Goal: Task Accomplishment & Management: Manage account settings

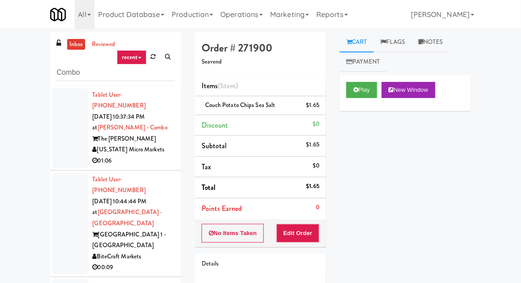
click at [69, 47] on link "inbox" at bounding box center [76, 44] width 18 height 11
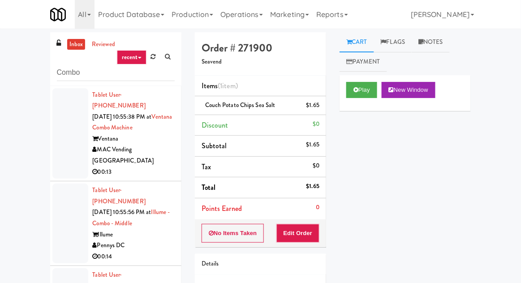
click at [72, 48] on link "inbox" at bounding box center [76, 44] width 18 height 11
click at [65, 108] on div at bounding box center [70, 133] width 36 height 91
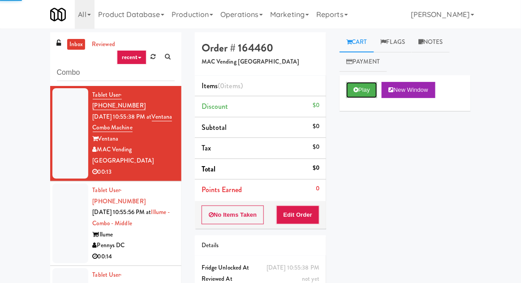
click at [377, 90] on button "Play" at bounding box center [361, 90] width 31 height 16
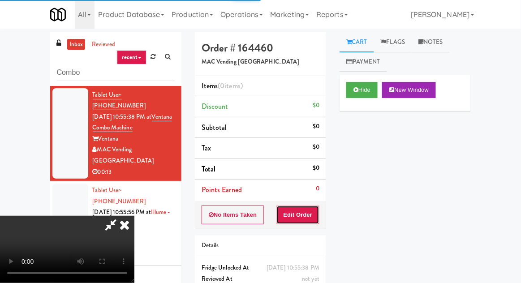
click at [318, 207] on button "Edit Order" at bounding box center [297, 215] width 43 height 19
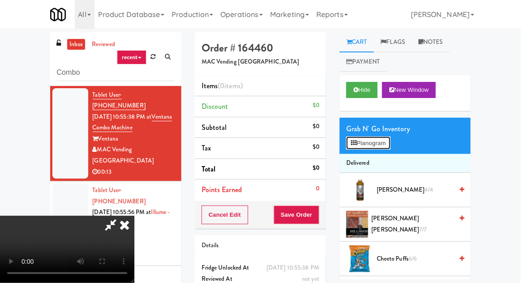
click at [381, 137] on button "Planogram" at bounding box center [368, 143] width 44 height 13
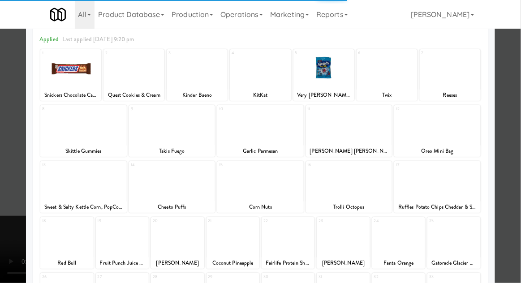
scroll to position [113, 0]
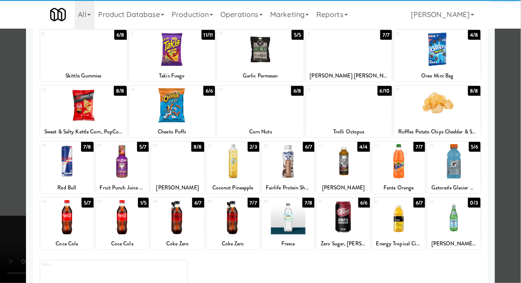
click at [304, 217] on div at bounding box center [288, 217] width 53 height 34
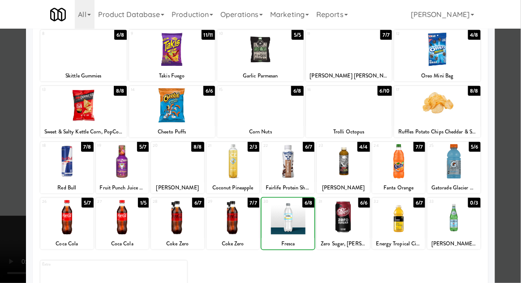
click at [519, 170] on div at bounding box center [260, 141] width 521 height 283
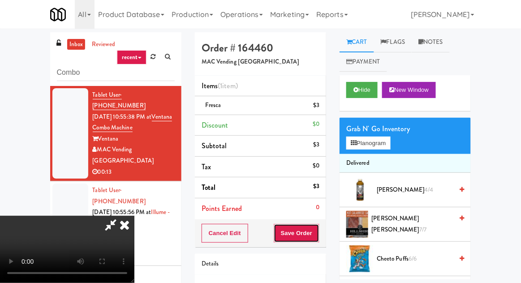
click at [318, 234] on button "Save Order" at bounding box center [297, 233] width 46 height 19
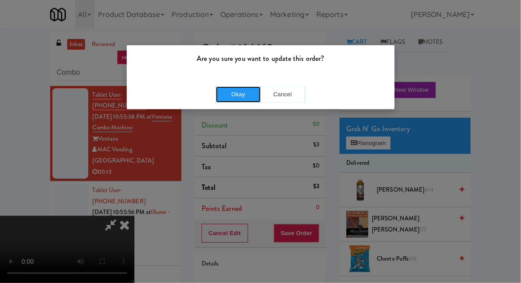
click at [235, 99] on button "Okay" at bounding box center [238, 94] width 45 height 16
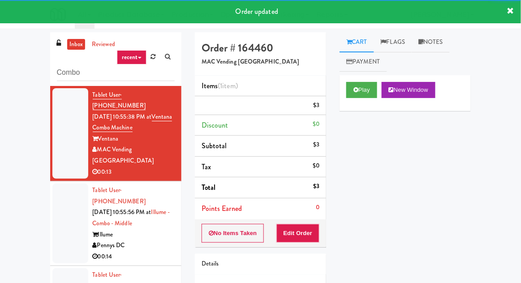
click at [66, 210] on div at bounding box center [70, 224] width 36 height 80
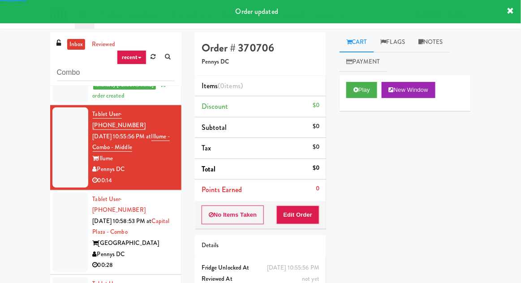
scroll to position [100, 0]
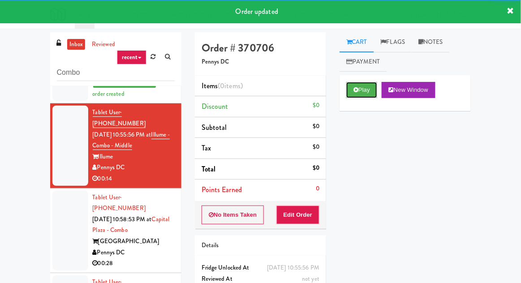
click at [374, 95] on button "Play" at bounding box center [361, 90] width 31 height 16
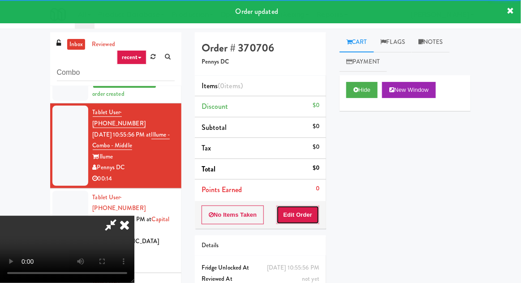
click at [316, 206] on button "Edit Order" at bounding box center [297, 215] width 43 height 19
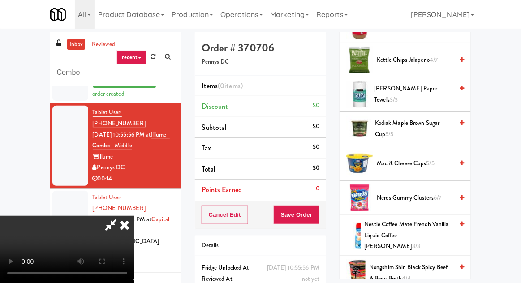
scroll to position [584, 0]
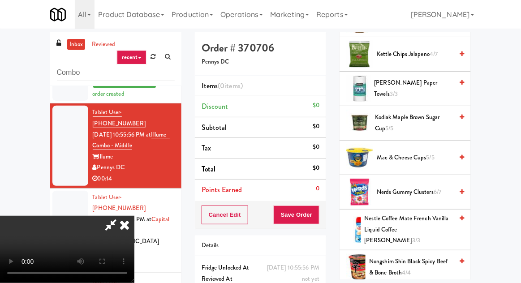
click at [433, 189] on span "Nerds Gummy Clusters 6/7" at bounding box center [415, 192] width 76 height 11
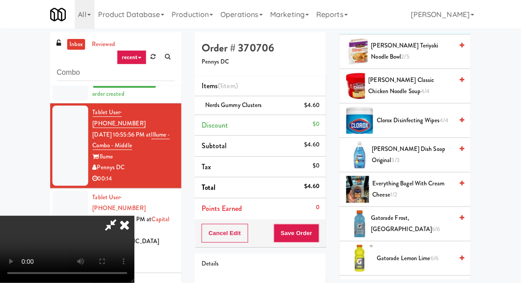
scroll to position [138, 0]
click at [435, 222] on span "Gatorade Frost, Glacier Freeze 6/6" at bounding box center [412, 224] width 82 height 22
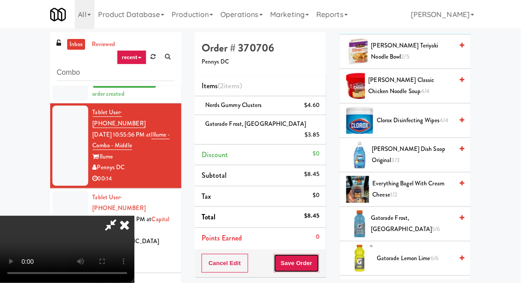
click at [318, 254] on button "Save Order" at bounding box center [297, 263] width 46 height 19
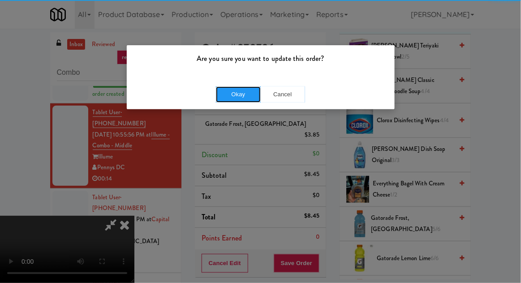
click at [228, 94] on button "Okay" at bounding box center [238, 94] width 45 height 16
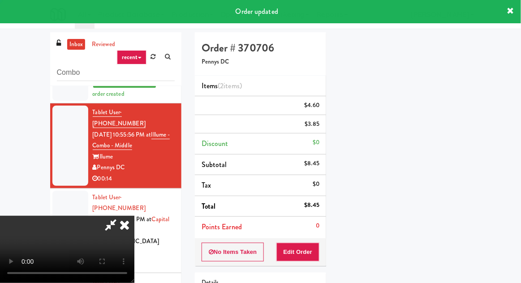
scroll to position [88, 0]
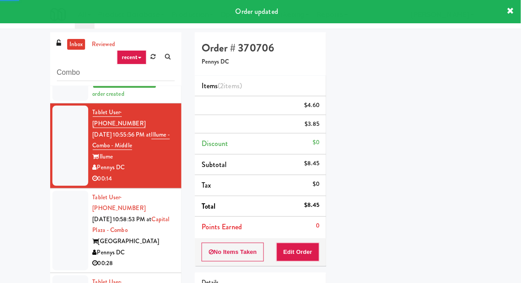
click at [60, 207] on div at bounding box center [70, 231] width 36 height 80
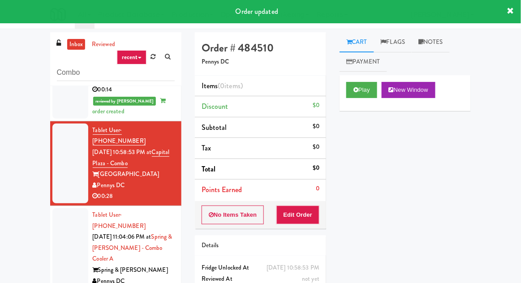
scroll to position [188, 0]
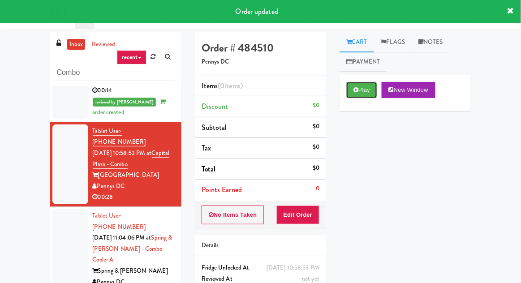
click at [368, 93] on button "Play" at bounding box center [361, 90] width 31 height 16
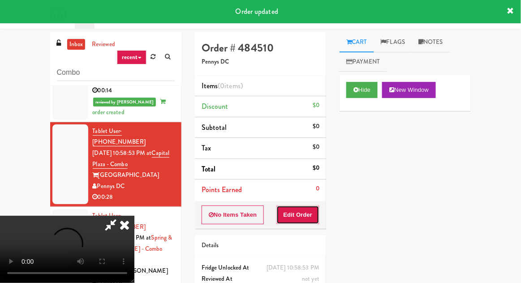
click at [306, 207] on button "Edit Order" at bounding box center [297, 215] width 43 height 19
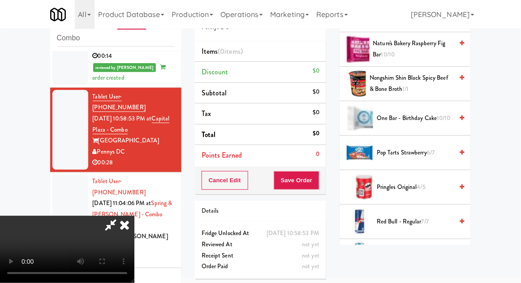
scroll to position [695, 0]
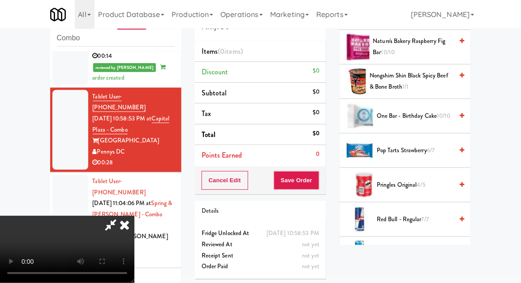
click at [428, 183] on span "Pringles Original 4/5" at bounding box center [415, 185] width 76 height 11
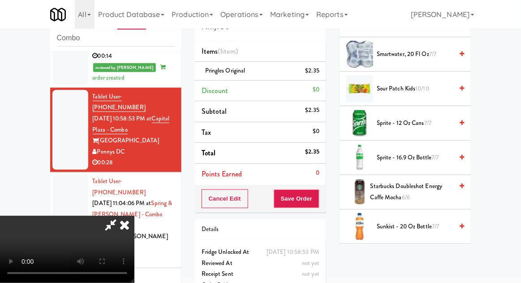
scroll to position [1032, 0]
click at [431, 222] on span "Sunkist - 20 oz bottle 7/7" at bounding box center [415, 227] width 76 height 11
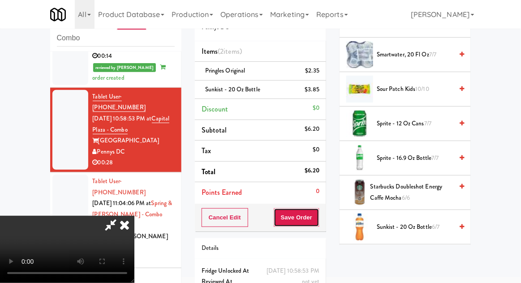
click at [318, 219] on button "Save Order" at bounding box center [297, 217] width 46 height 19
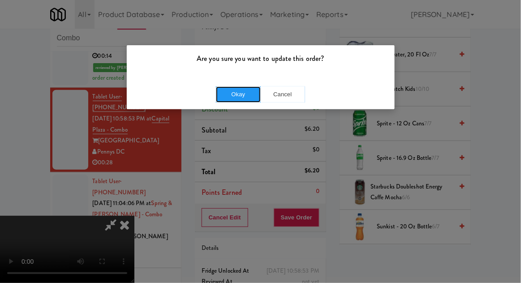
click at [236, 95] on button "Okay" at bounding box center [238, 94] width 45 height 16
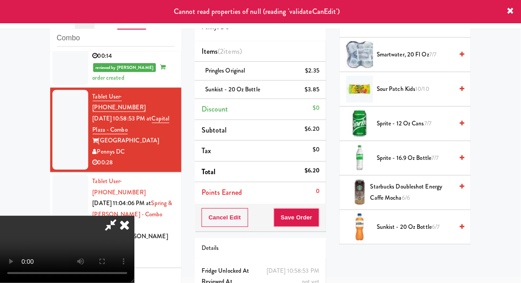
click at [134, 216] on icon at bounding box center [125, 225] width 20 height 18
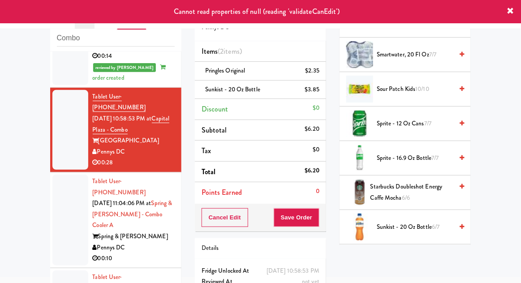
click at [60, 175] on div at bounding box center [70, 220] width 36 height 91
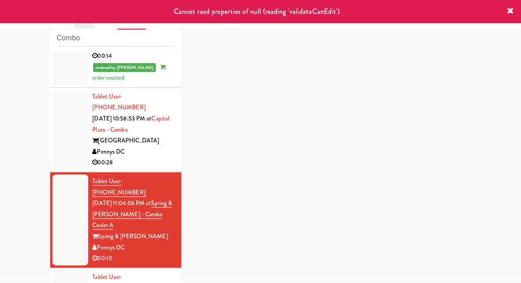
click at [56, 118] on div at bounding box center [70, 130] width 36 height 80
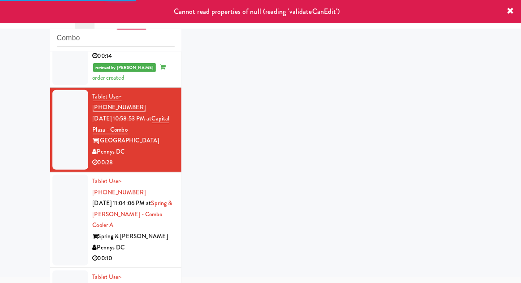
click at [65, 183] on div at bounding box center [70, 220] width 36 height 91
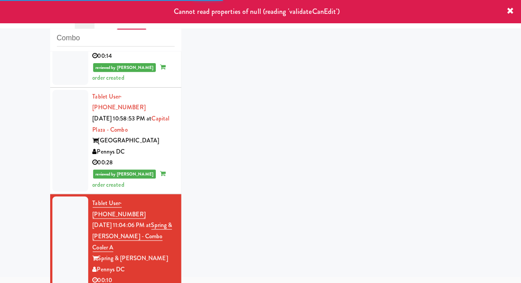
click at [60, 116] on div at bounding box center [70, 141] width 36 height 102
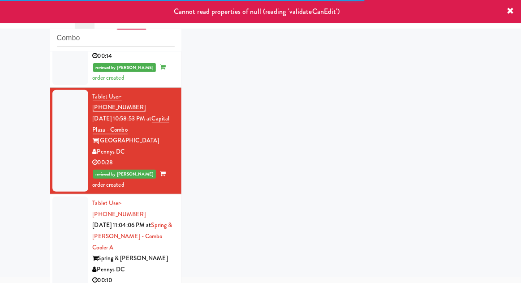
click at [65, 208] on div at bounding box center [70, 242] width 36 height 91
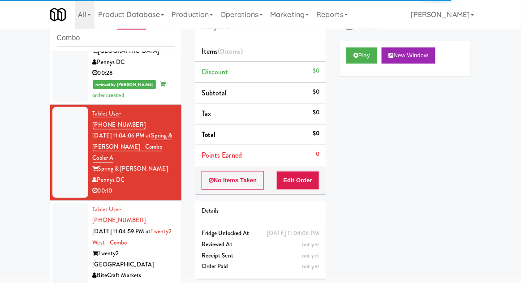
scroll to position [280, 0]
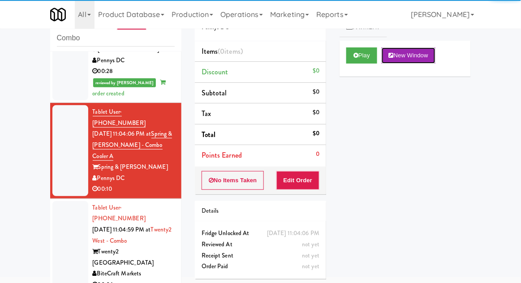
click at [385, 62] on button "New Window" at bounding box center [409, 55] width 54 height 16
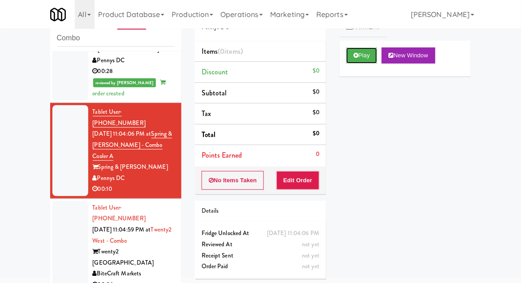
click at [368, 54] on button "Play" at bounding box center [361, 55] width 31 height 16
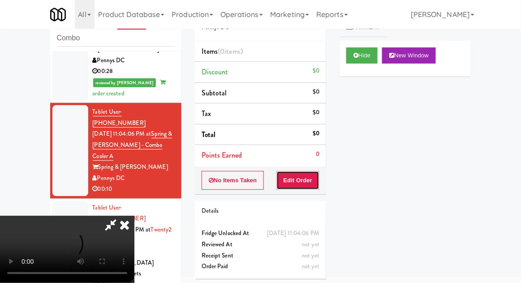
click at [304, 179] on button "Edit Order" at bounding box center [297, 180] width 43 height 19
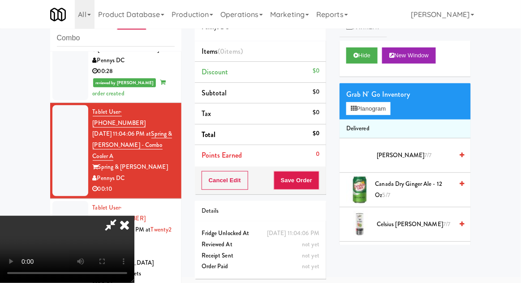
click at [517, 47] on div "inbox reviewed recent all unclear take inventory issue suspicious failed recent…" at bounding box center [260, 162] width 521 height 329
click at [377, 106] on button "Planogram" at bounding box center [368, 108] width 44 height 13
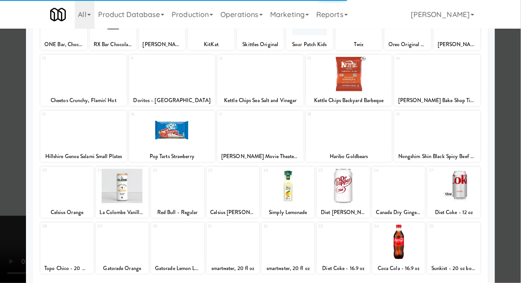
scroll to position [113, 0]
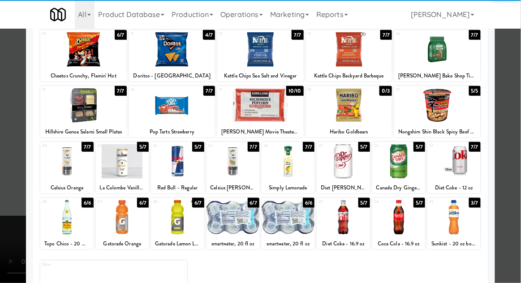
click at [349, 227] on div at bounding box center [343, 217] width 53 height 34
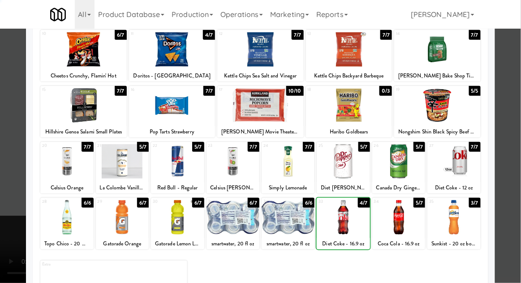
click at [514, 186] on div at bounding box center [260, 141] width 521 height 283
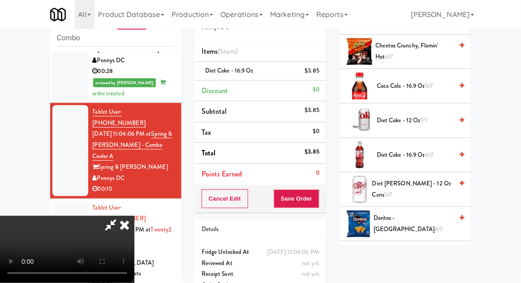
scroll to position [243, 0]
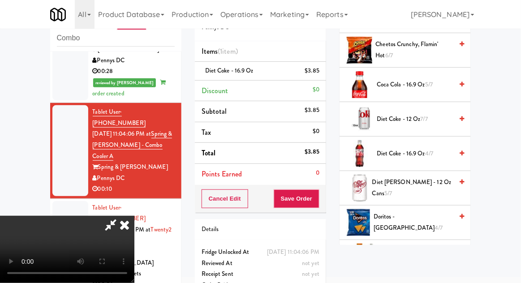
click at [429, 225] on span "Doritos - Cool Ranch 4/7" at bounding box center [413, 222] width 79 height 22
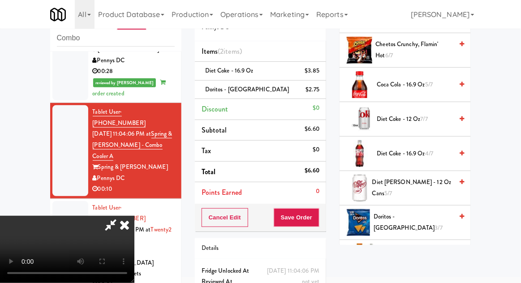
scroll to position [33, 0]
click at [319, 221] on button "Save Order" at bounding box center [297, 217] width 46 height 19
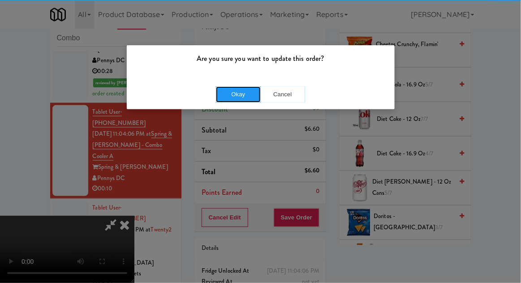
click at [233, 95] on button "Okay" at bounding box center [238, 94] width 45 height 16
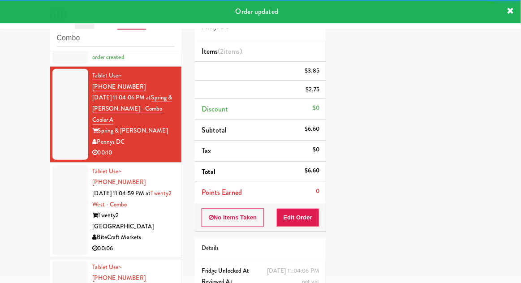
scroll to position [316, 0]
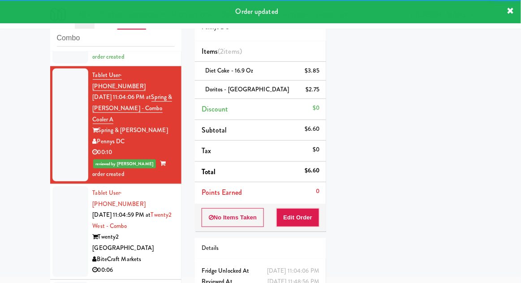
click at [67, 186] on div at bounding box center [70, 231] width 36 height 91
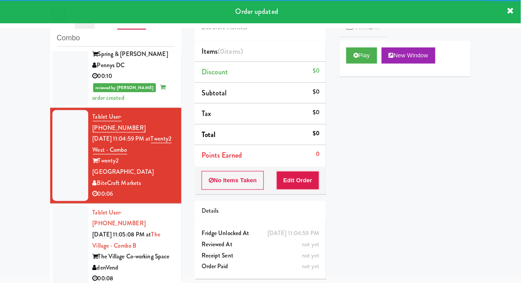
scroll to position [395, 0]
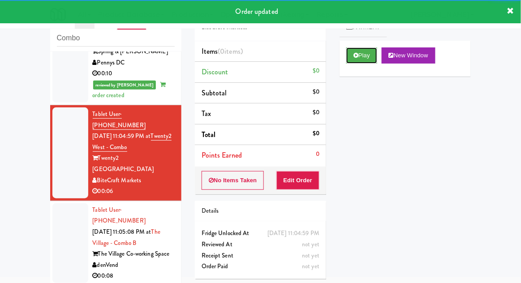
click at [369, 47] on button "Play" at bounding box center [361, 55] width 31 height 16
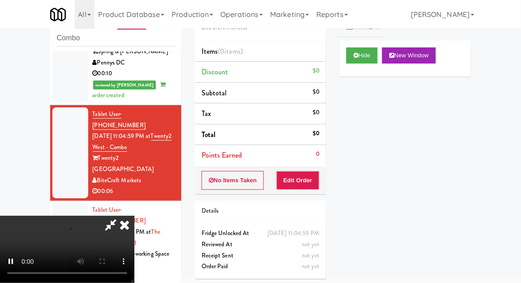
click at [308, 165] on div "Items (0 items ) Discount $0 Subtotal $0 Tax $0 Total $0 Points Earned 0" at bounding box center [260, 103] width 131 height 125
click at [310, 175] on button "Edit Order" at bounding box center [297, 180] width 43 height 19
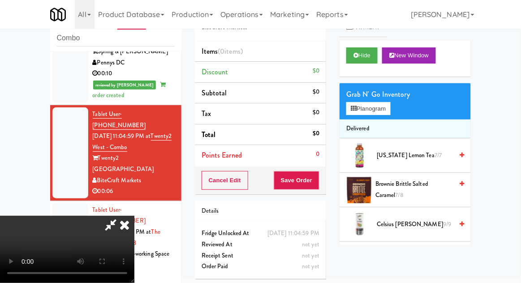
click at [414, 155] on span "[US_STATE] Lemon Tea 7/7" at bounding box center [415, 155] width 76 height 11
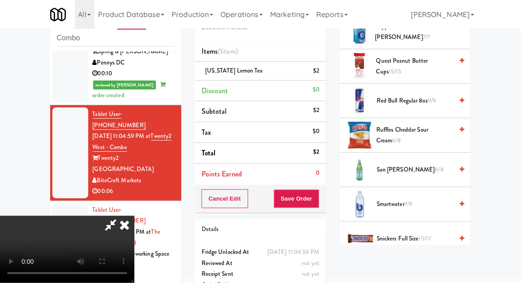
scroll to position [1078, 0]
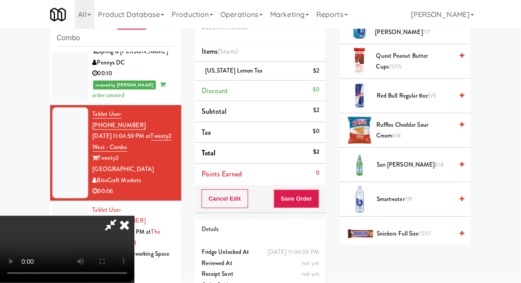
click at [423, 194] on span "Smartwater 7/9" at bounding box center [415, 199] width 76 height 11
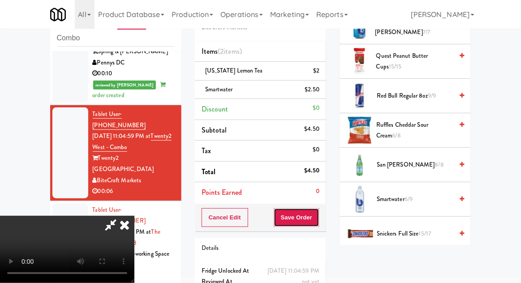
click at [318, 221] on button "Save Order" at bounding box center [297, 217] width 46 height 19
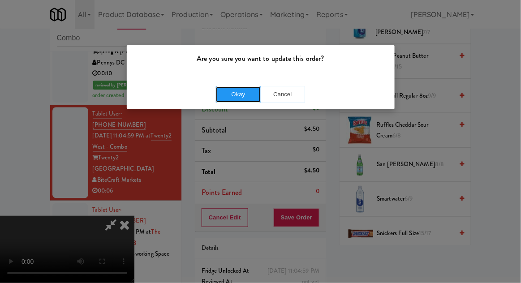
click at [232, 99] on button "Okay" at bounding box center [238, 94] width 45 height 16
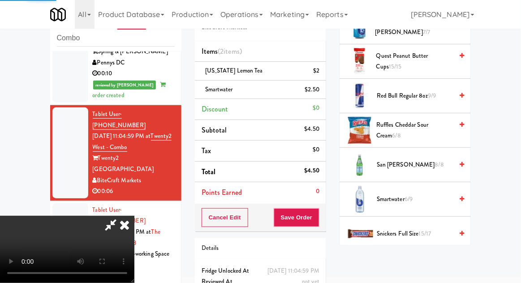
scroll to position [88, 0]
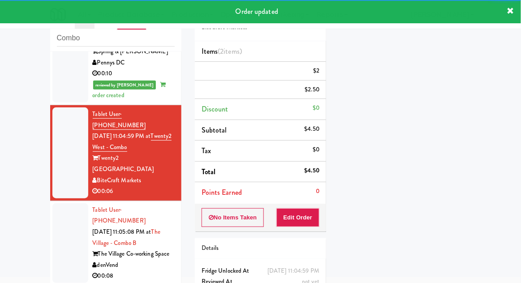
click at [58, 201] on li "Tablet User · (754) 262-0776 [DATE] 11:05:08 PM at [GEOGRAPHIC_DATA] - [GEOGRAP…" at bounding box center [115, 243] width 131 height 85
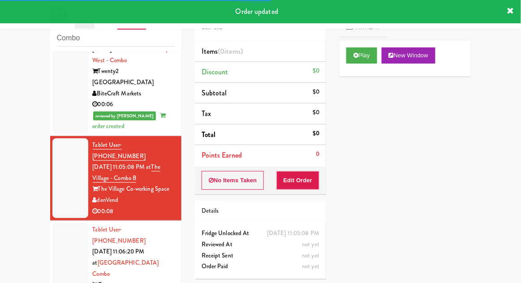
scroll to position [490, 0]
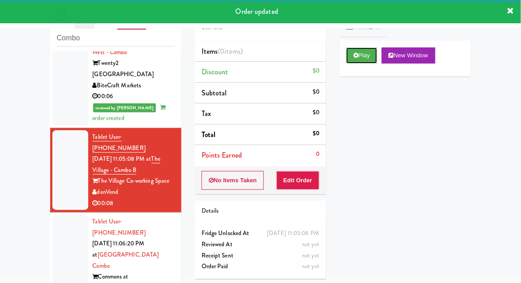
click at [363, 63] on button "Play" at bounding box center [361, 55] width 31 height 16
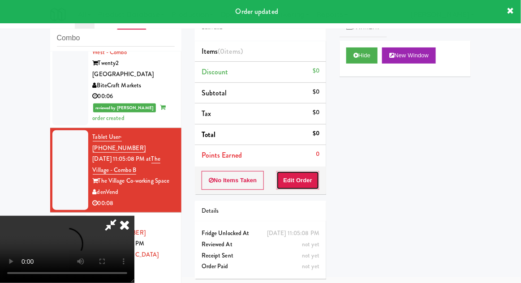
click at [309, 179] on button "Edit Order" at bounding box center [297, 180] width 43 height 19
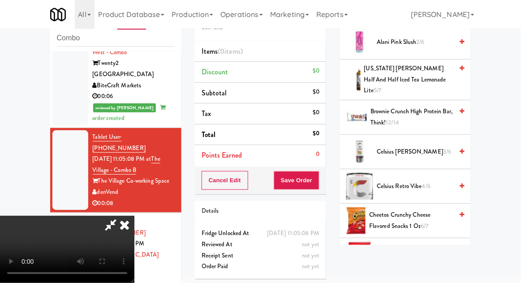
scroll to position [0, 0]
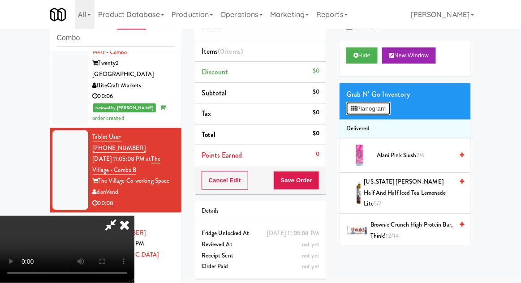
click at [390, 111] on button "Planogram" at bounding box center [368, 108] width 44 height 13
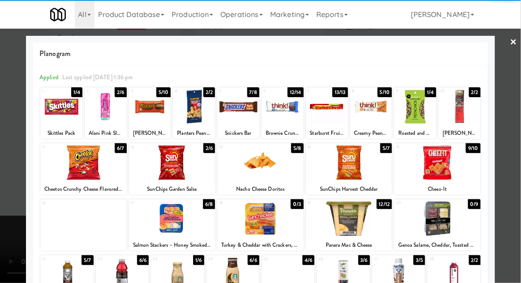
click at [460, 222] on div at bounding box center [437, 219] width 86 height 34
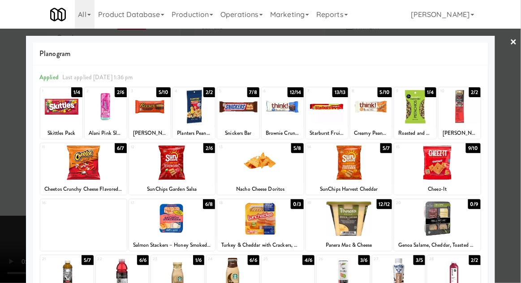
click at [511, 236] on div at bounding box center [260, 141] width 521 height 283
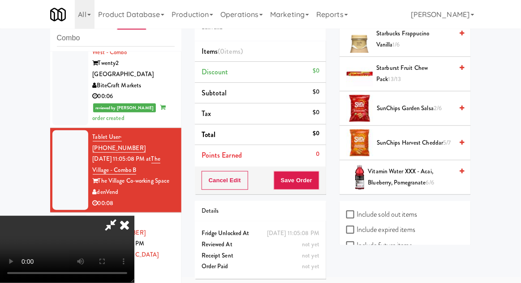
click at [414, 208] on label "Include sold out items" at bounding box center [381, 214] width 71 height 13
click at [357, 211] on input "Include sold out items" at bounding box center [351, 214] width 10 height 7
checkbox input "true"
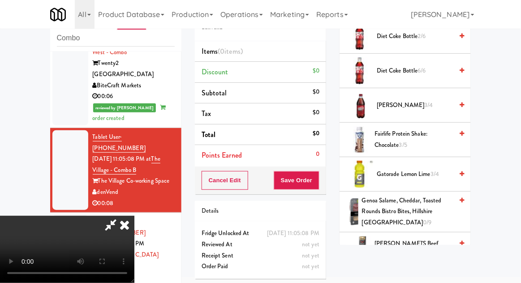
scroll to position [506, 0]
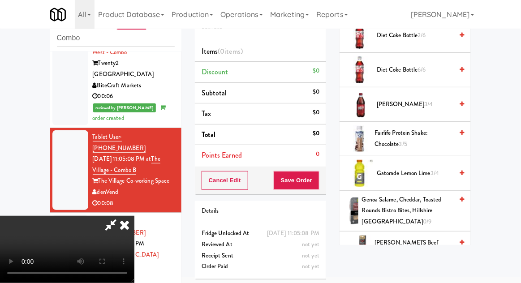
click at [407, 210] on span "Genoa Salame, Cheddar, Toasted Rounds Bistro Bites, Hillshire Snacking 0/9" at bounding box center [407, 210] width 91 height 33
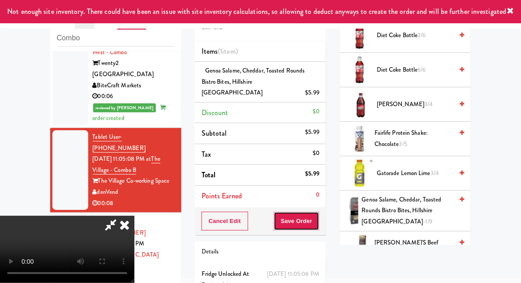
click at [315, 214] on button "Save Order" at bounding box center [297, 221] width 46 height 19
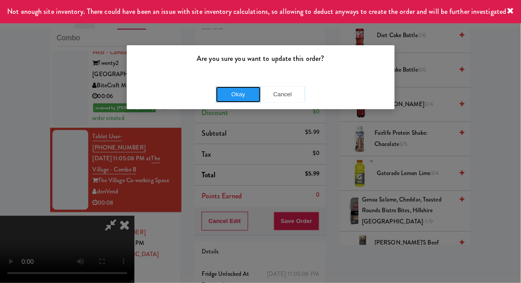
click at [230, 99] on button "Okay" at bounding box center [238, 94] width 45 height 16
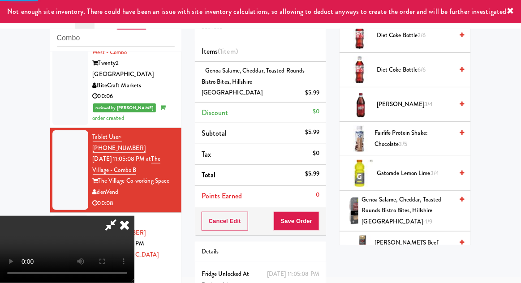
scroll to position [88, 0]
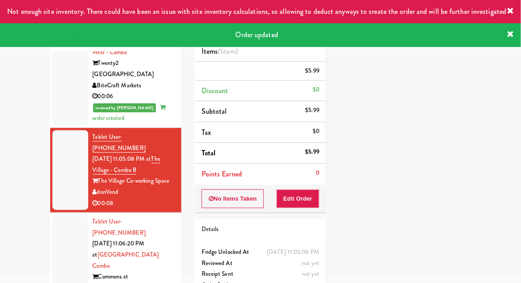
click at [57, 215] on div at bounding box center [70, 266] width 36 height 102
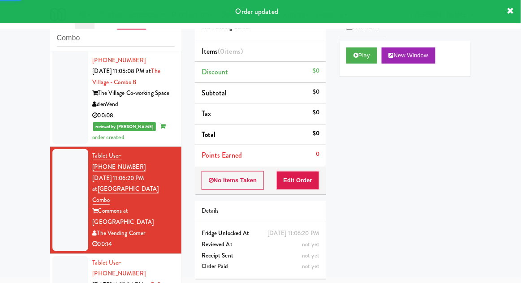
scroll to position [578, 0]
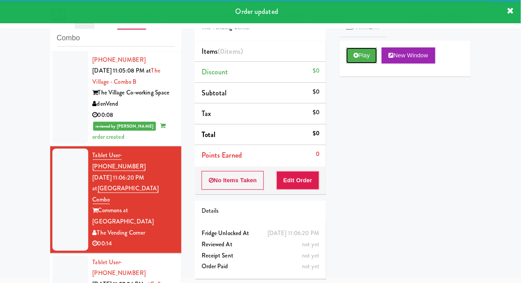
click at [359, 56] on button "Play" at bounding box center [361, 55] width 31 height 16
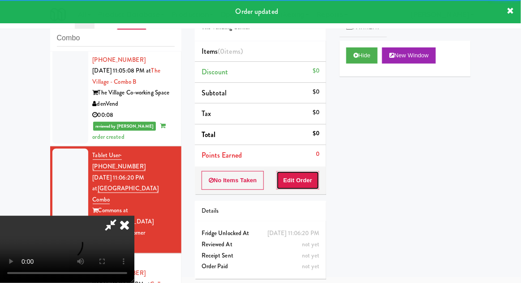
click at [300, 186] on button "Edit Order" at bounding box center [297, 180] width 43 height 19
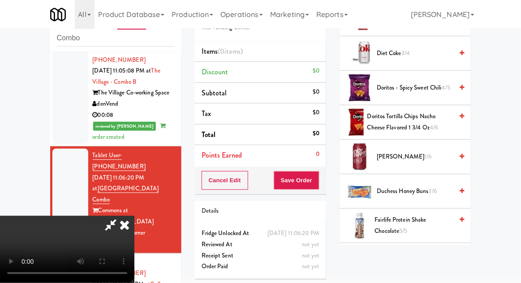
scroll to position [168, 0]
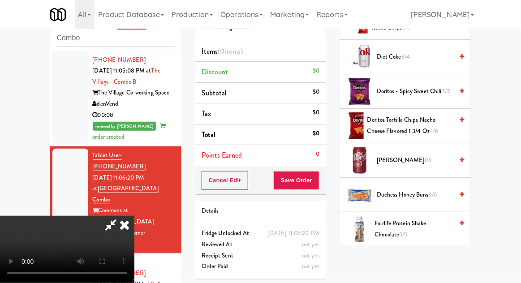
click at [411, 157] on span "[PERSON_NAME] 1/6" at bounding box center [415, 160] width 76 height 11
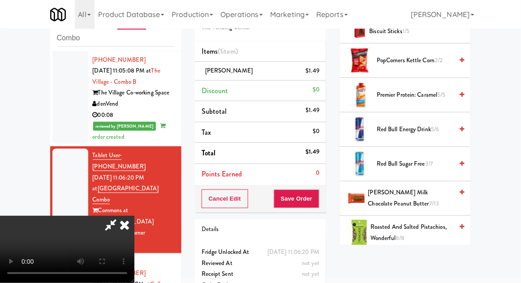
scroll to position [683, 0]
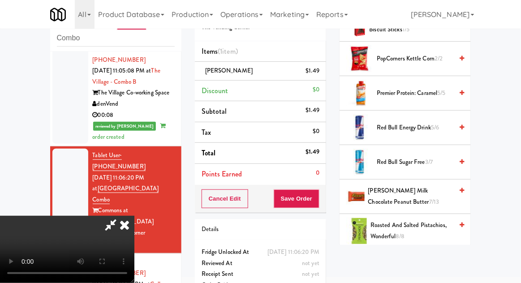
click at [410, 200] on span "[PERSON_NAME] Milk Chocolate Peanut Butter 7/13" at bounding box center [410, 196] width 85 height 22
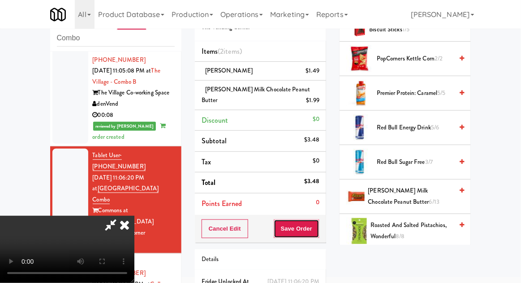
click at [319, 234] on button "Save Order" at bounding box center [297, 229] width 46 height 19
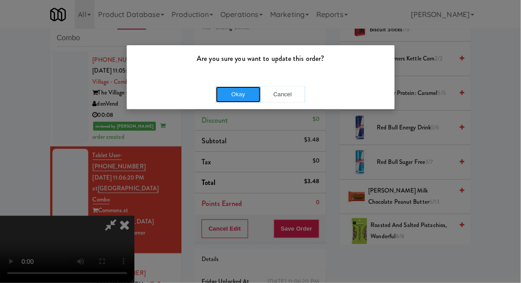
click at [228, 94] on button "Okay" at bounding box center [238, 94] width 45 height 16
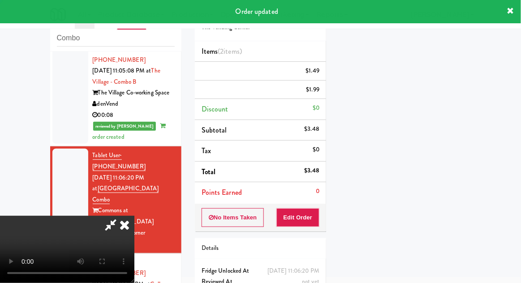
scroll to position [0, 0]
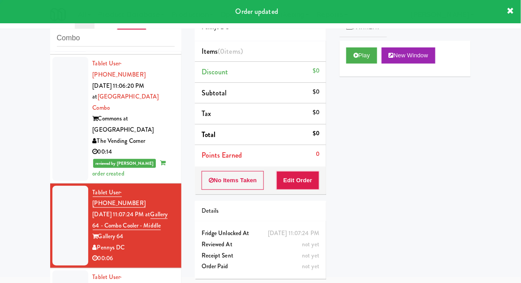
scroll to position [684, 0]
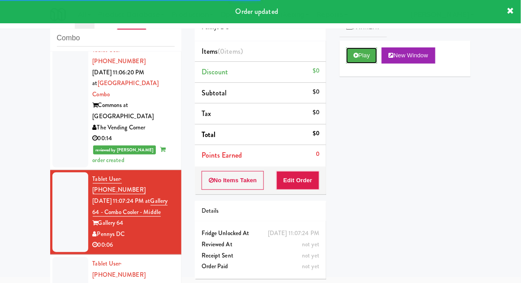
click at [362, 59] on button "Play" at bounding box center [361, 55] width 31 height 16
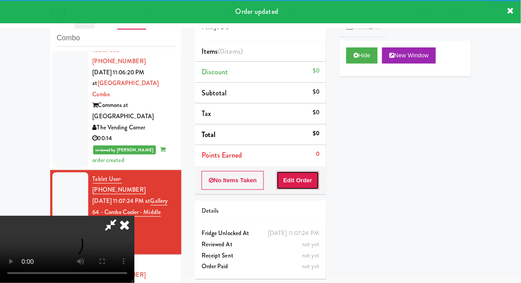
click at [313, 171] on button "Edit Order" at bounding box center [297, 180] width 43 height 19
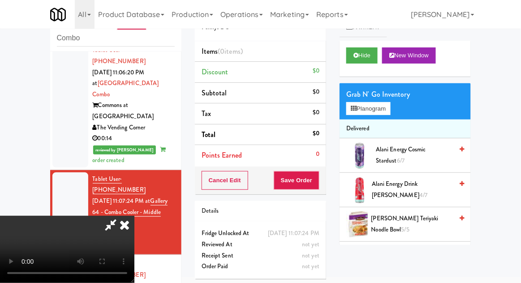
scroll to position [0, 0]
click at [387, 112] on button "Planogram" at bounding box center [368, 108] width 44 height 13
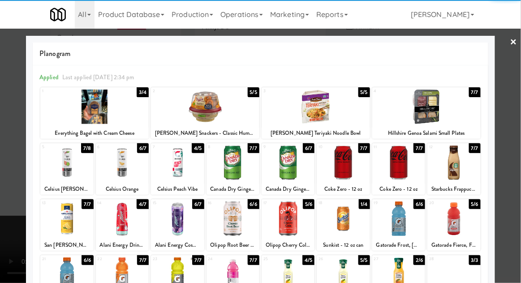
click at [168, 184] on div "Celsius Peach Vibe" at bounding box center [177, 189] width 50 height 11
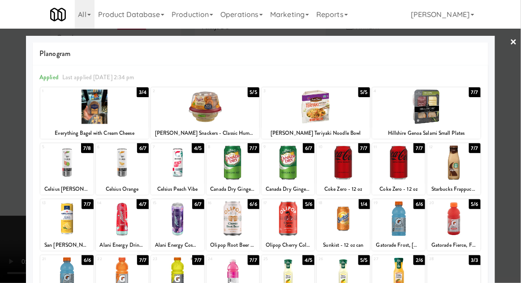
click at [511, 142] on div at bounding box center [260, 141] width 521 height 283
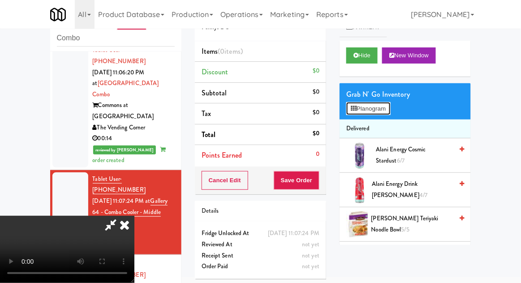
click at [375, 115] on button "Planogram" at bounding box center [368, 108] width 44 height 13
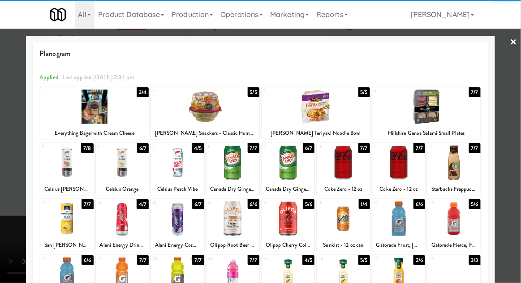
click at [172, 165] on div at bounding box center [177, 163] width 53 height 34
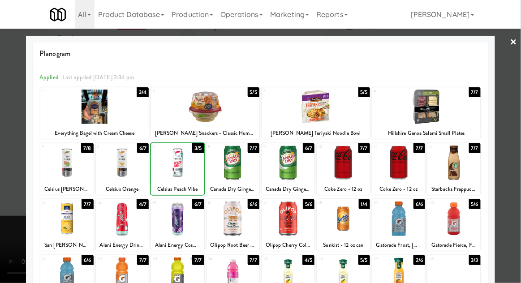
click at [516, 158] on div at bounding box center [260, 141] width 521 height 283
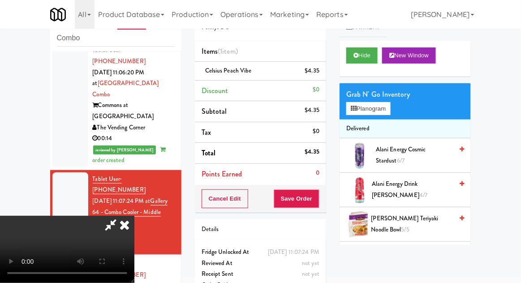
scroll to position [33, 0]
click at [317, 204] on button "Save Order" at bounding box center [297, 199] width 46 height 19
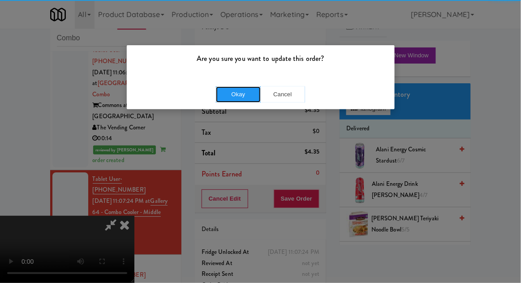
click at [228, 96] on button "Okay" at bounding box center [238, 94] width 45 height 16
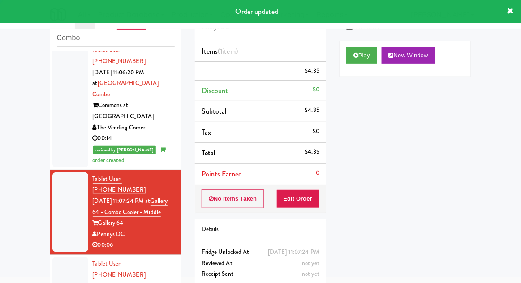
scroll to position [0, 0]
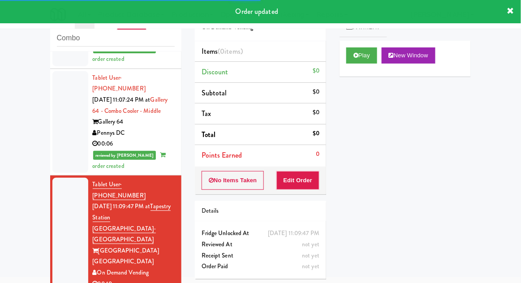
scroll to position [787, 0]
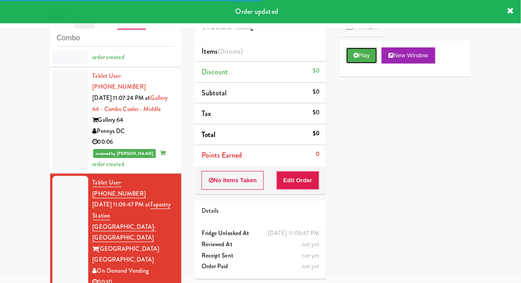
click at [369, 59] on button "Play" at bounding box center [361, 55] width 31 height 16
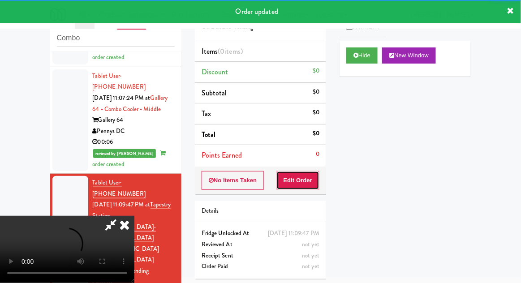
click at [305, 186] on button "Edit Order" at bounding box center [297, 180] width 43 height 19
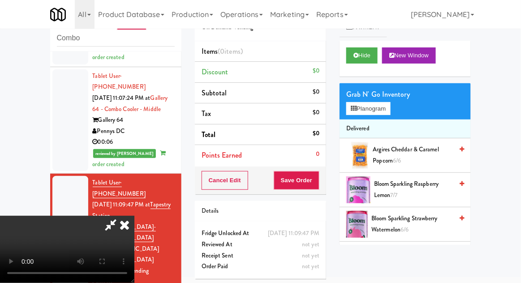
scroll to position [33, 0]
click at [376, 110] on button "Planogram" at bounding box center [368, 108] width 44 height 13
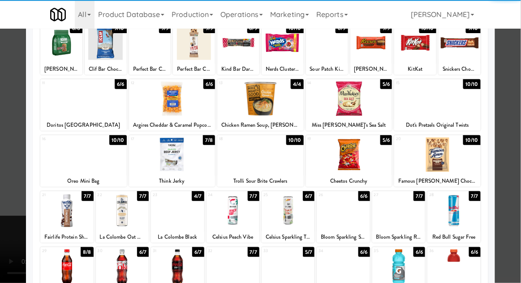
scroll to position [65, 0]
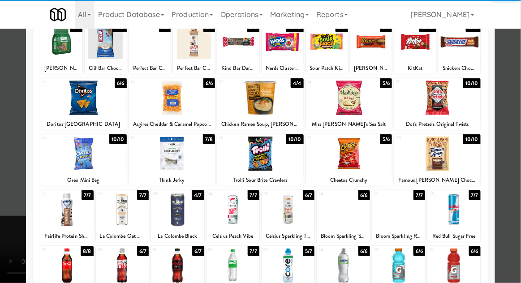
click at [299, 271] on div at bounding box center [288, 266] width 53 height 34
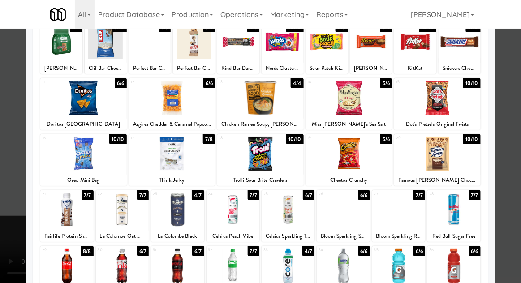
click at [517, 194] on div at bounding box center [260, 141] width 521 height 283
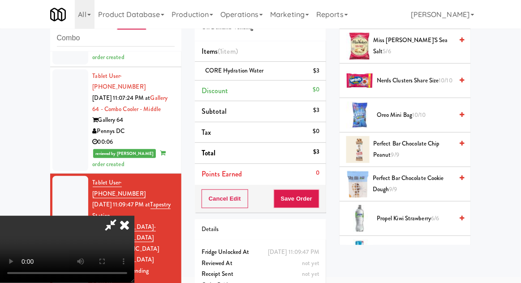
scroll to position [875, 0]
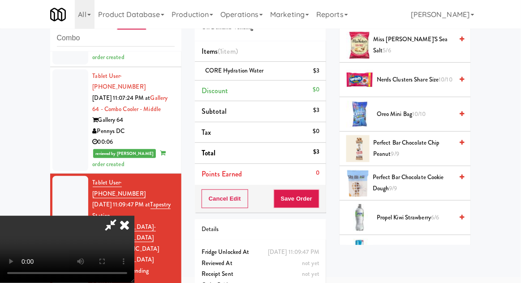
click at [429, 212] on span "Propel Kiwi Strawberry 6/6" at bounding box center [415, 217] width 76 height 11
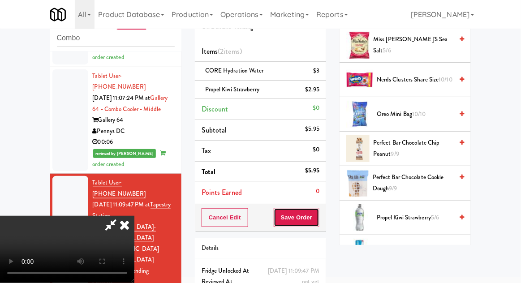
click at [317, 221] on button "Save Order" at bounding box center [297, 217] width 46 height 19
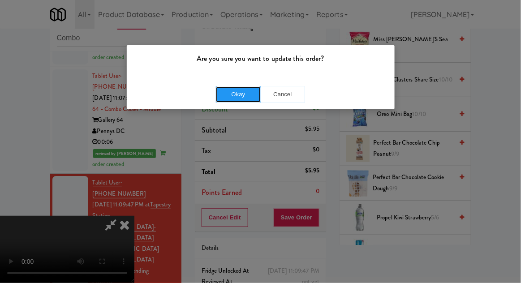
click at [227, 101] on button "Okay" at bounding box center [238, 94] width 45 height 16
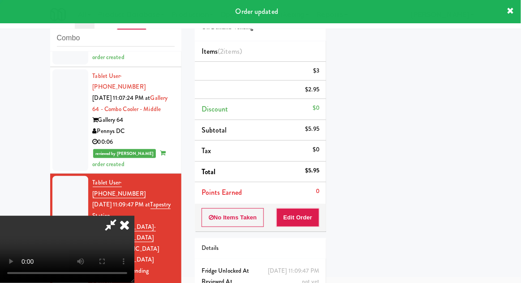
scroll to position [0, 0]
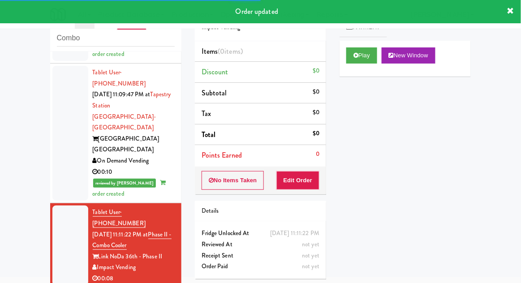
scroll to position [897, 0]
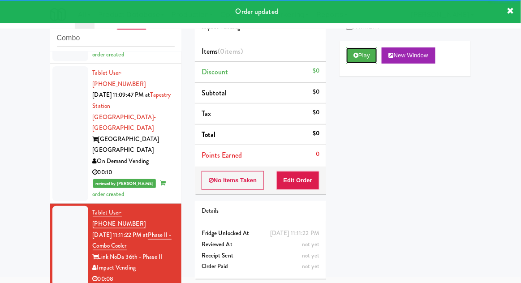
click at [374, 49] on button "Play" at bounding box center [361, 55] width 31 height 16
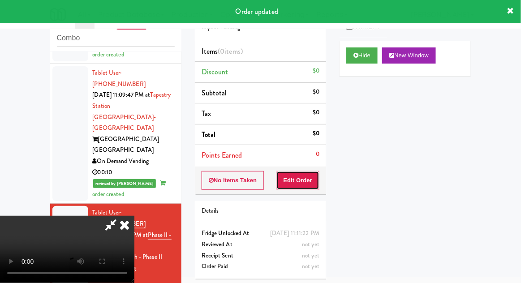
click at [300, 187] on button "Edit Order" at bounding box center [297, 180] width 43 height 19
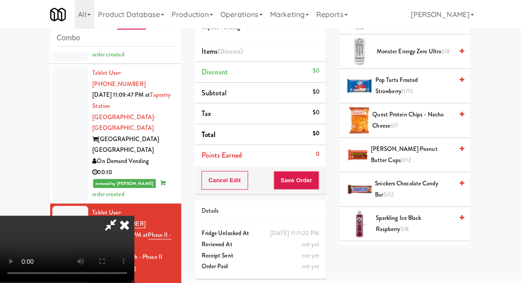
scroll to position [743, 0]
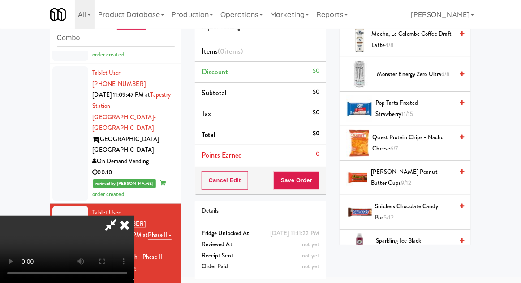
click at [425, 167] on span "[PERSON_NAME] Peanut Butter cups 9/12" at bounding box center [412, 178] width 82 height 22
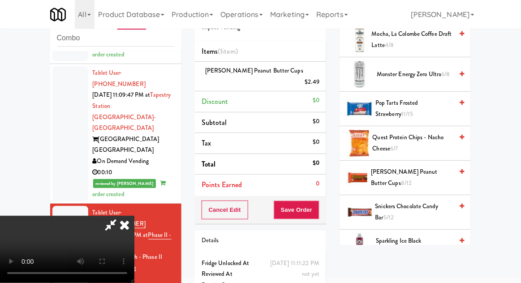
click at [427, 168] on span "[PERSON_NAME] Peanut Butter cups 8/12" at bounding box center [412, 178] width 82 height 22
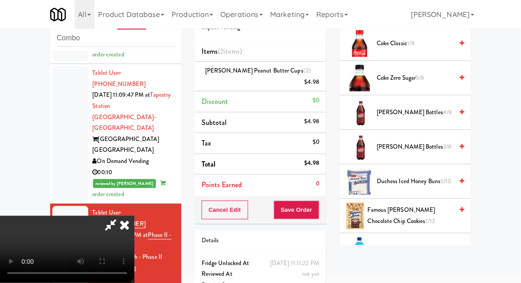
click at [439, 176] on span "Duchess Iced Honey Buns 5/10" at bounding box center [415, 181] width 76 height 11
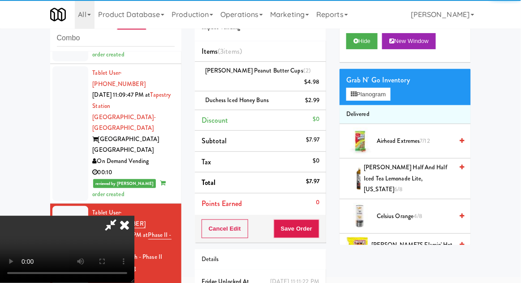
scroll to position [0, 0]
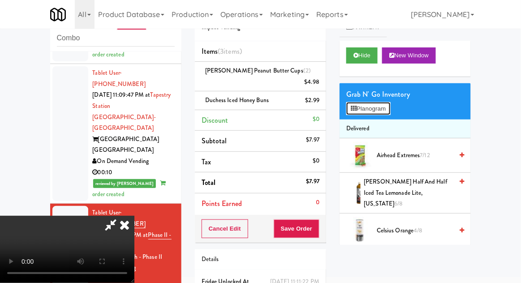
click at [390, 112] on button "Planogram" at bounding box center [368, 108] width 44 height 13
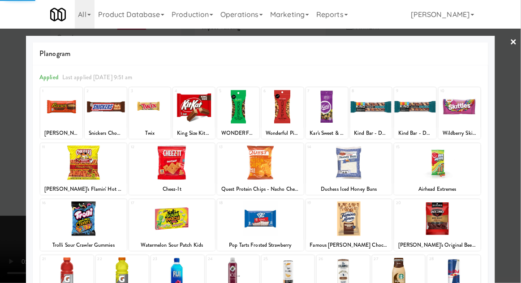
click at [517, 166] on div at bounding box center [260, 141] width 521 height 283
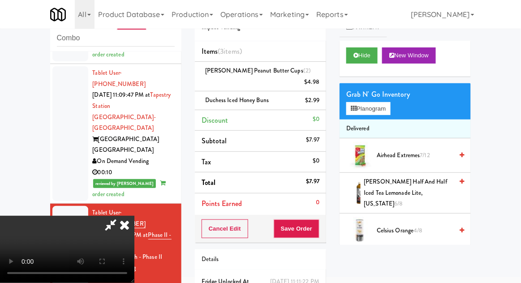
scroll to position [33, 0]
click at [317, 222] on button "Save Order" at bounding box center [297, 229] width 46 height 19
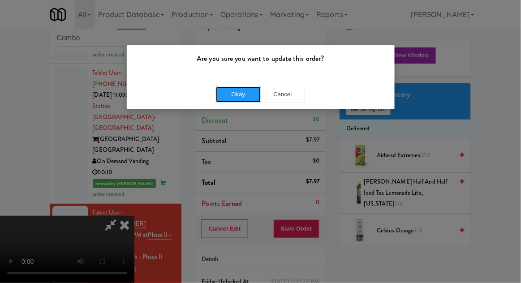
click at [227, 96] on button "Okay" at bounding box center [238, 94] width 45 height 16
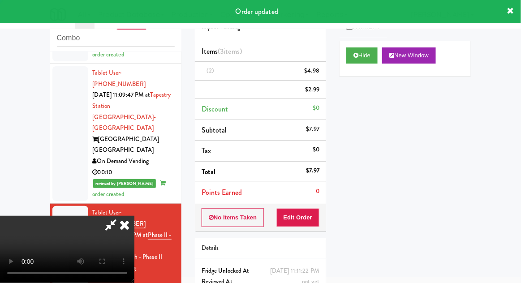
scroll to position [0, 0]
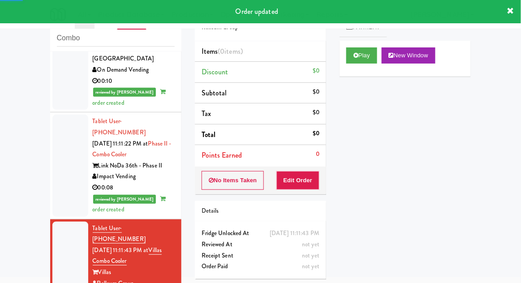
scroll to position [992, 0]
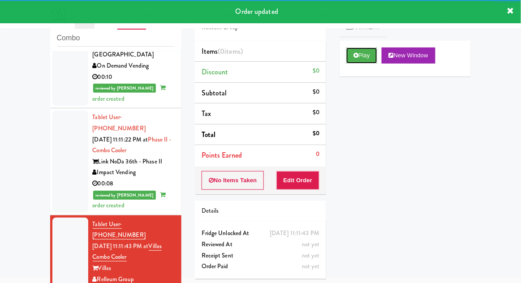
click at [372, 62] on button "Play" at bounding box center [361, 55] width 31 height 16
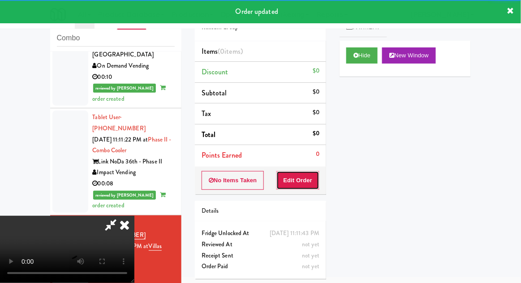
click at [306, 181] on button "Edit Order" at bounding box center [297, 180] width 43 height 19
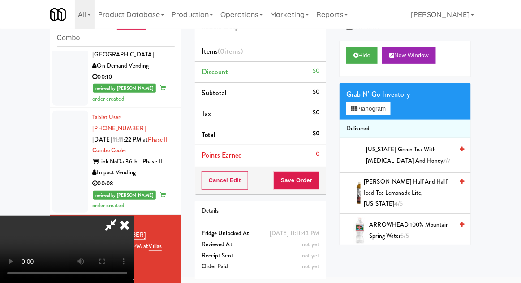
scroll to position [33, 0]
click at [370, 57] on button "Hide" at bounding box center [361, 55] width 31 height 16
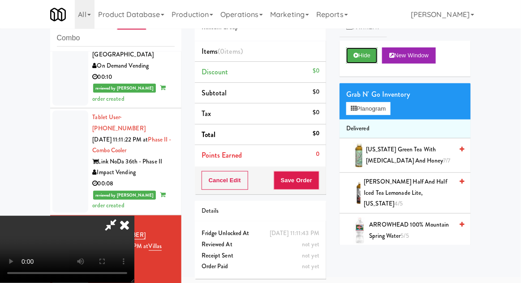
click at [370, 61] on button "Hide" at bounding box center [361, 55] width 31 height 16
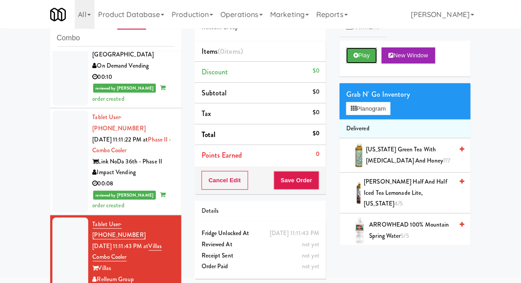
scroll to position [0, 0]
click at [369, 61] on button "Play" at bounding box center [361, 55] width 31 height 16
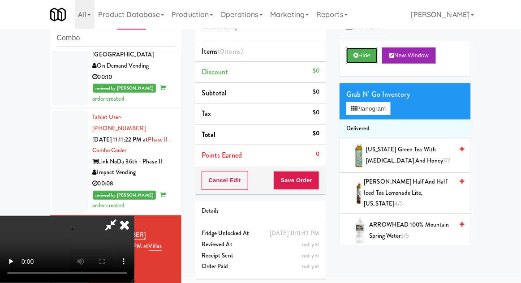
scroll to position [33, 0]
click at [374, 58] on button "Hide" at bounding box center [361, 55] width 31 height 16
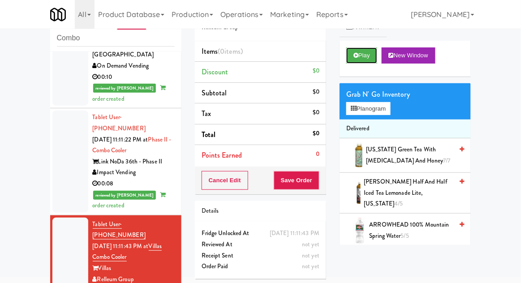
scroll to position [0, 0]
click at [375, 58] on button "Play" at bounding box center [361, 55] width 31 height 16
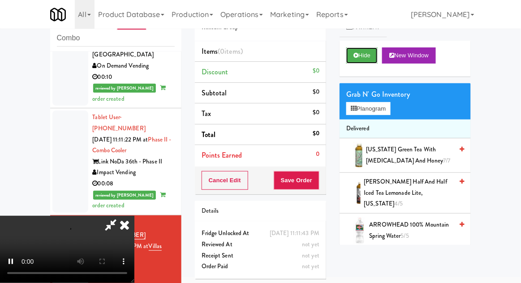
scroll to position [33, 0]
click at [381, 114] on button "Planogram" at bounding box center [368, 108] width 44 height 13
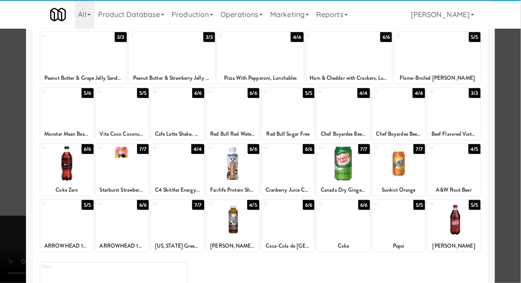
scroll to position [113, 0]
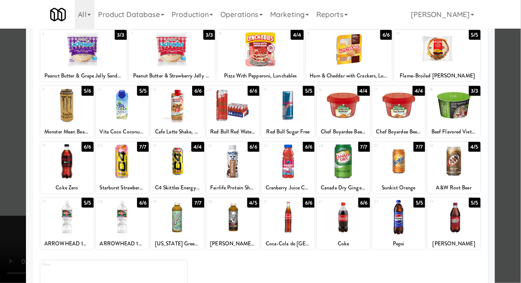
click at [290, 218] on div at bounding box center [288, 217] width 53 height 34
click at [502, 92] on div at bounding box center [260, 141] width 521 height 283
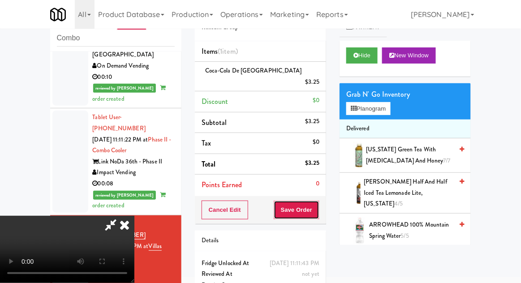
click at [317, 205] on button "Save Order" at bounding box center [297, 210] width 46 height 19
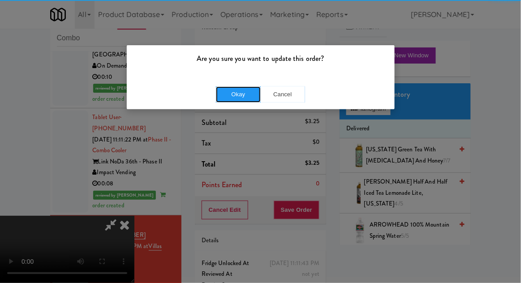
click at [223, 94] on button "Okay" at bounding box center [238, 94] width 45 height 16
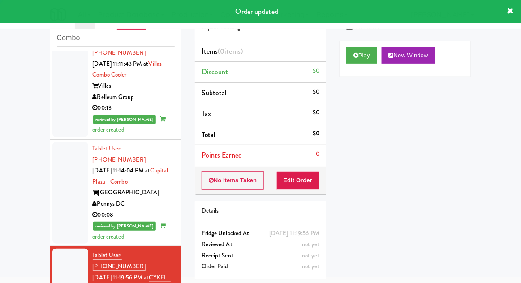
scroll to position [1175, 0]
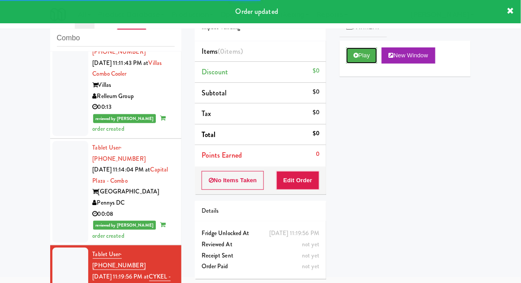
click at [356, 62] on button "Play" at bounding box center [361, 55] width 31 height 16
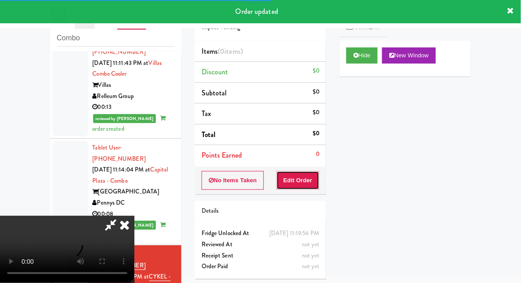
click at [303, 183] on button "Edit Order" at bounding box center [297, 180] width 43 height 19
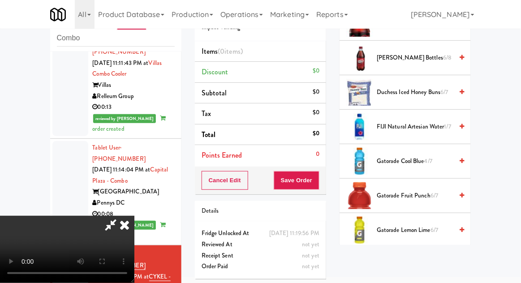
scroll to position [304, 0]
click at [420, 194] on span "Gatorade Fruit Punch 6/7" at bounding box center [415, 196] width 76 height 11
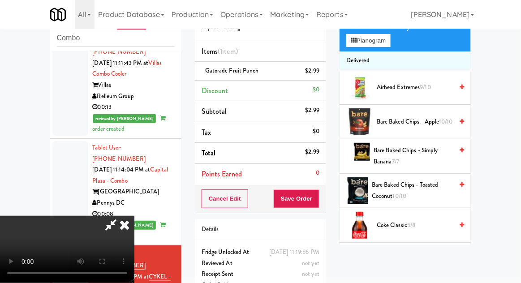
scroll to position [0, 0]
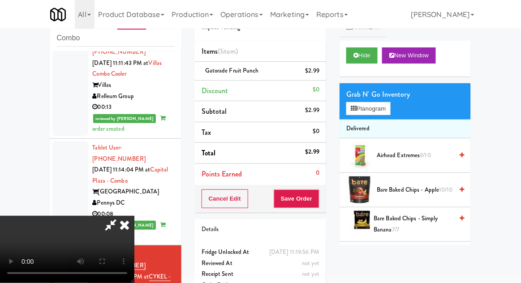
click at [380, 120] on li "Delivered" at bounding box center [405, 129] width 131 height 19
click at [386, 108] on button "Planogram" at bounding box center [368, 108] width 44 height 13
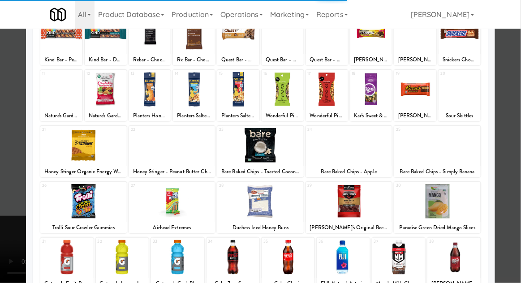
scroll to position [74, 0]
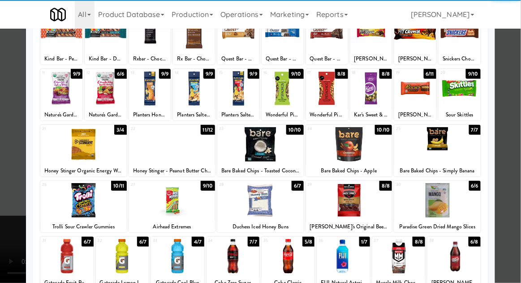
click at [463, 254] on div at bounding box center [453, 256] width 53 height 34
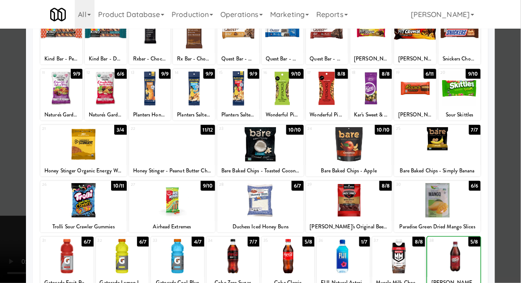
click at [513, 188] on div at bounding box center [260, 141] width 521 height 283
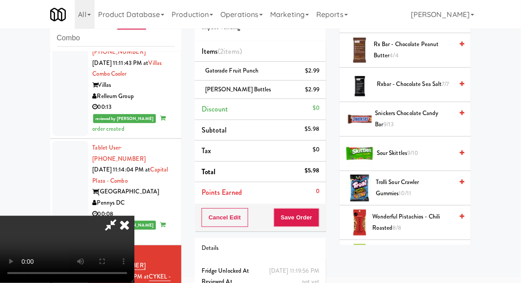
scroll to position [1189, 0]
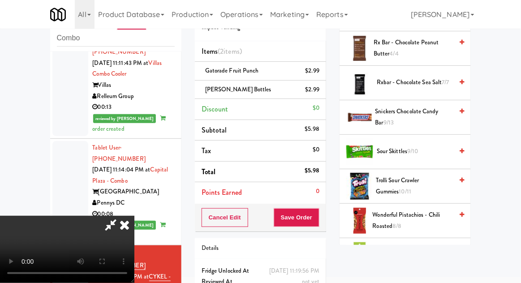
click at [417, 179] on span "Trolli Sour Crawler Gummies 10/11" at bounding box center [414, 186] width 77 height 22
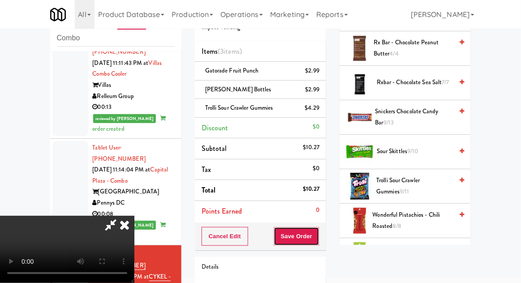
click at [316, 228] on button "Save Order" at bounding box center [297, 236] width 46 height 19
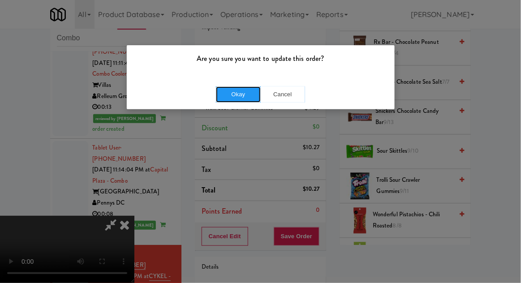
click at [224, 97] on button "Okay" at bounding box center [238, 94] width 45 height 16
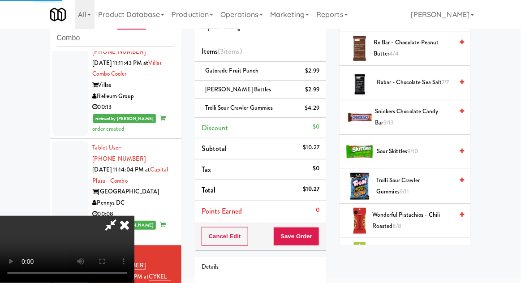
scroll to position [88, 0]
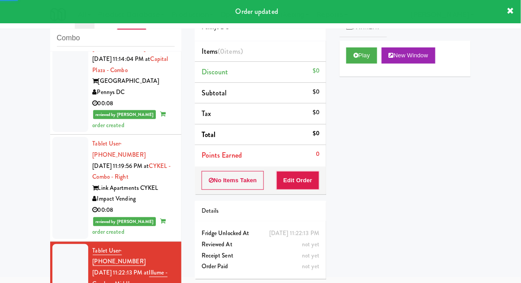
scroll to position [1288, 0]
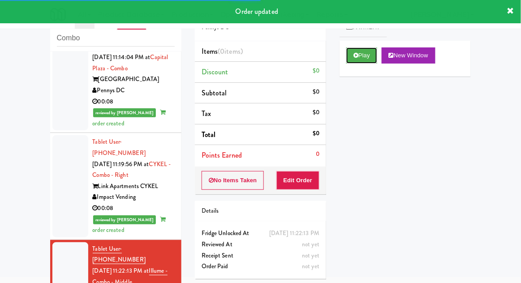
click at [368, 56] on button "Play" at bounding box center [361, 55] width 31 height 16
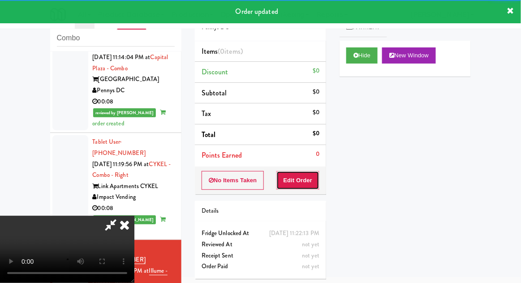
click at [289, 184] on button "Edit Order" at bounding box center [297, 180] width 43 height 19
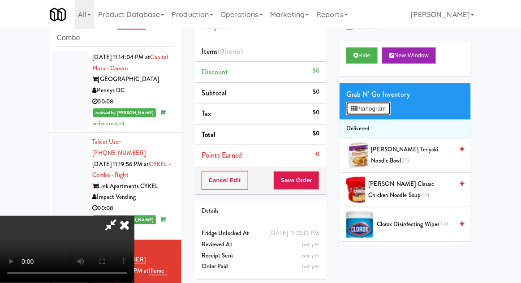
click at [386, 103] on button "Planogram" at bounding box center [368, 108] width 44 height 13
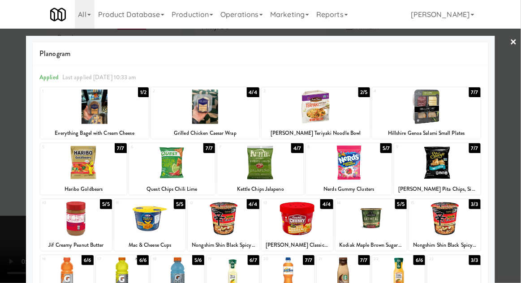
click at [181, 101] on div at bounding box center [205, 107] width 108 height 34
click at [497, 80] on div at bounding box center [260, 141] width 521 height 283
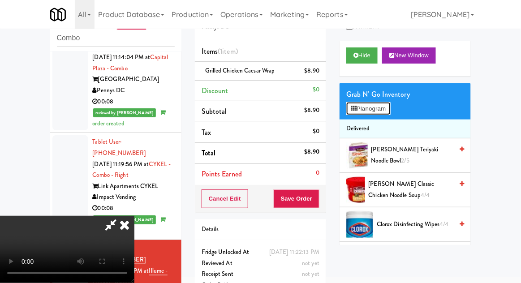
click at [375, 110] on button "Planogram" at bounding box center [368, 108] width 44 height 13
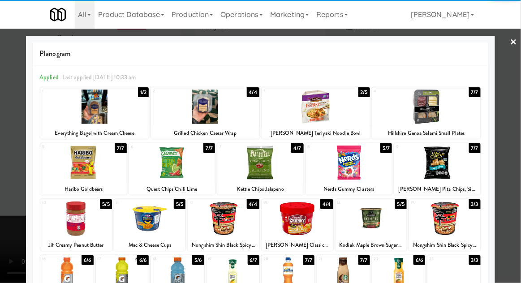
click at [254, 172] on div at bounding box center [260, 163] width 86 height 34
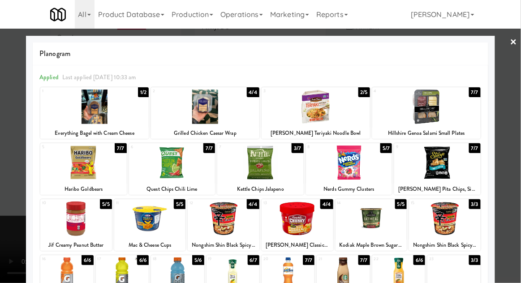
click at [498, 96] on div at bounding box center [260, 141] width 521 height 283
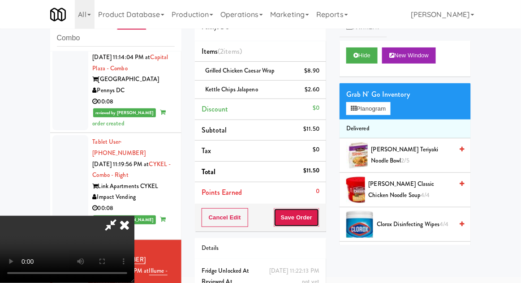
click at [318, 219] on button "Save Order" at bounding box center [297, 217] width 46 height 19
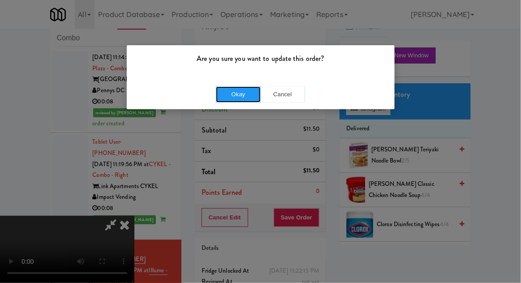
click at [237, 98] on button "Okay" at bounding box center [238, 94] width 45 height 16
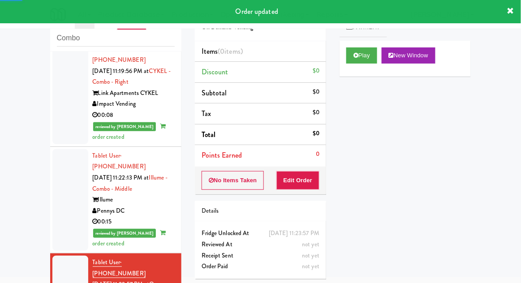
scroll to position [1381, 0]
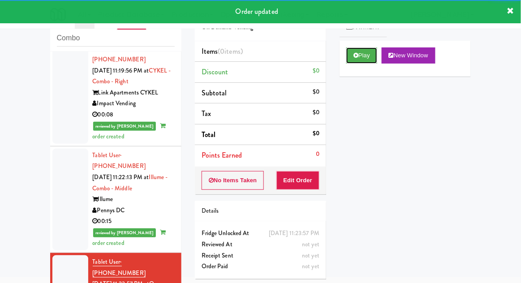
click at [358, 56] on button "Play" at bounding box center [361, 55] width 31 height 16
click at [291, 176] on button "Edit Order" at bounding box center [297, 180] width 43 height 19
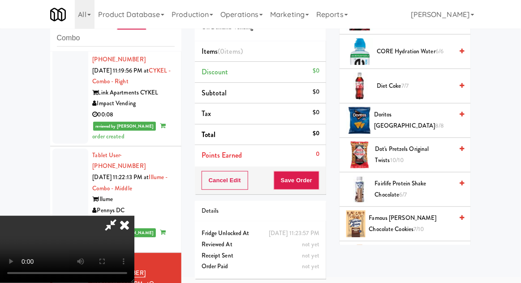
scroll to position [458, 0]
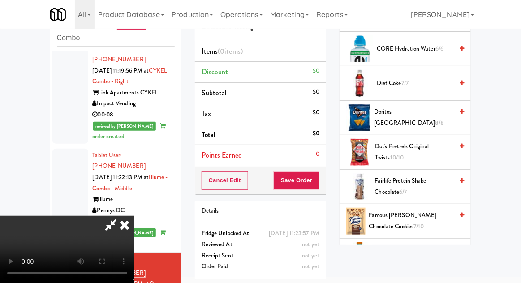
click at [421, 176] on span "Fairlife Protein Shake Chocolate 6/7" at bounding box center [414, 187] width 78 height 22
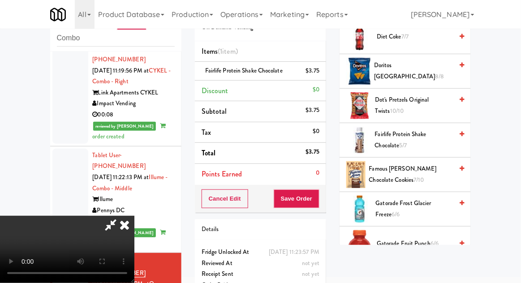
scroll to position [505, 0]
click at [409, 164] on span "Famous [PERSON_NAME] Chocolate Cookies 7/10" at bounding box center [411, 174] width 84 height 22
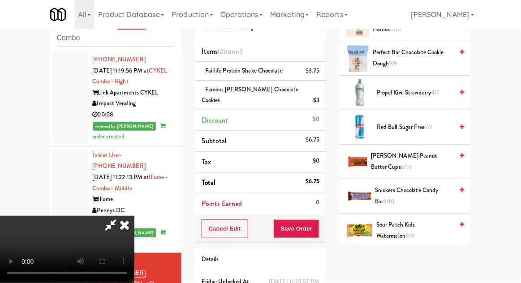
scroll to position [1003, 0]
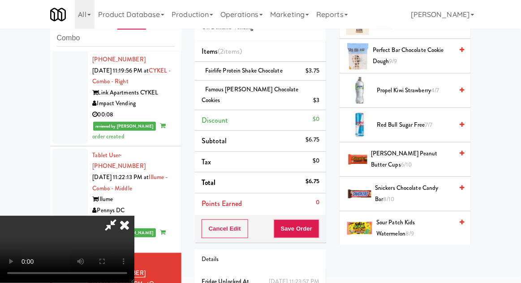
click at [418, 148] on span "[PERSON_NAME] Peanut Butter Cups 6/10" at bounding box center [412, 159] width 82 height 22
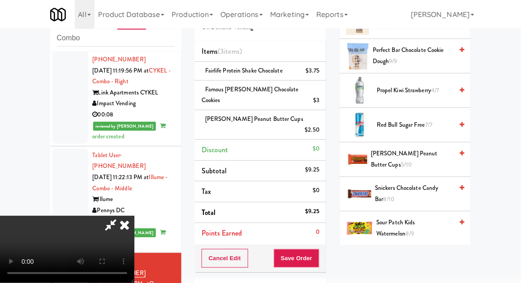
scroll to position [33, 0]
click at [319, 249] on button "Save Order" at bounding box center [297, 258] width 46 height 19
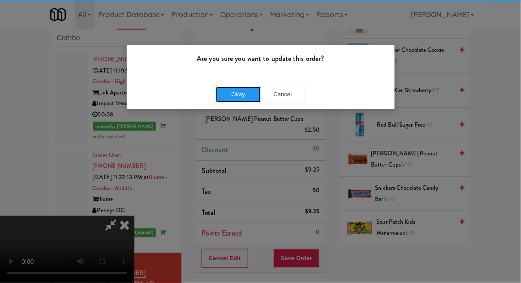
click at [237, 99] on button "Okay" at bounding box center [238, 94] width 45 height 16
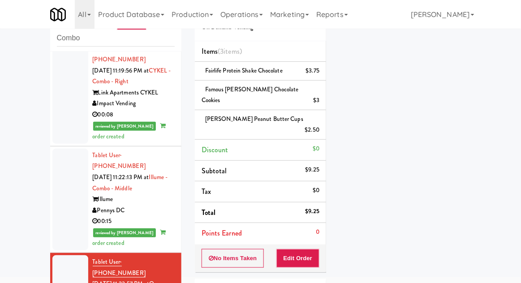
scroll to position [78, 0]
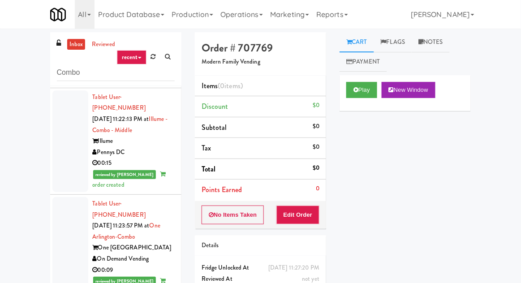
scroll to position [34, 0]
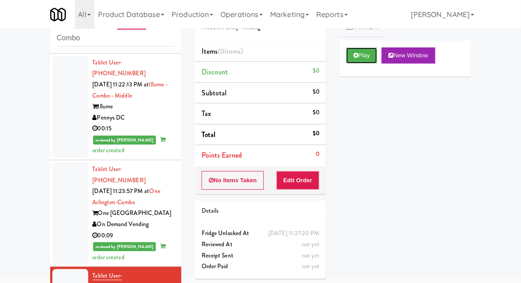
click at [366, 61] on button "Play" at bounding box center [361, 55] width 31 height 16
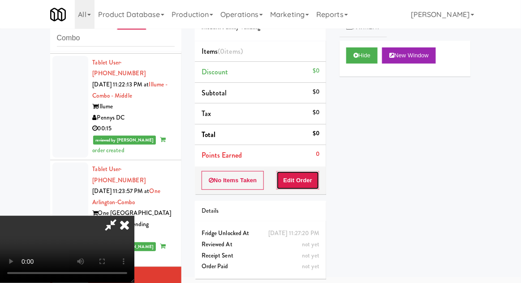
click at [299, 183] on button "Edit Order" at bounding box center [297, 180] width 43 height 19
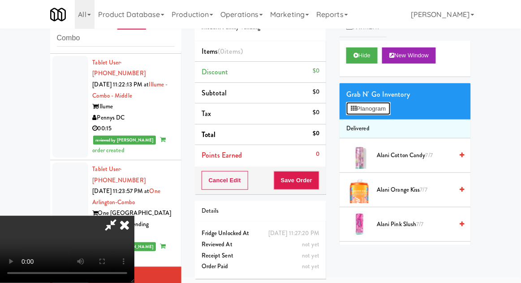
click at [369, 108] on button "Planogram" at bounding box center [368, 108] width 44 height 13
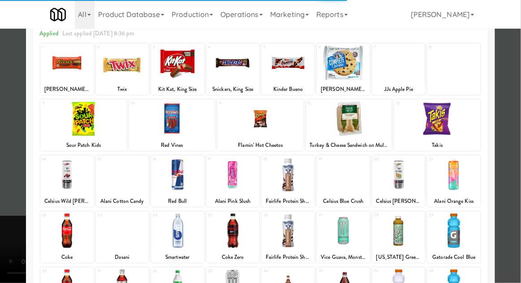
scroll to position [80, 0]
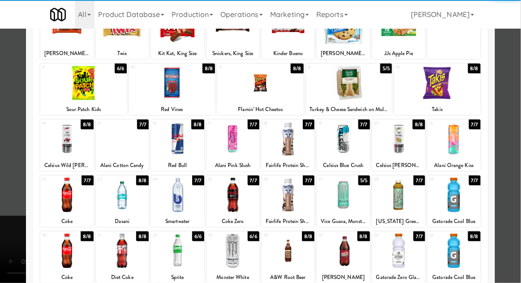
click at [179, 201] on div at bounding box center [177, 195] width 53 height 34
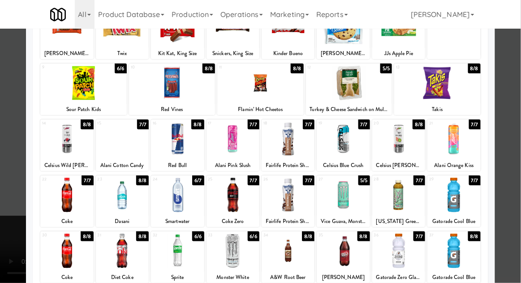
click at [499, 107] on div at bounding box center [260, 141] width 521 height 283
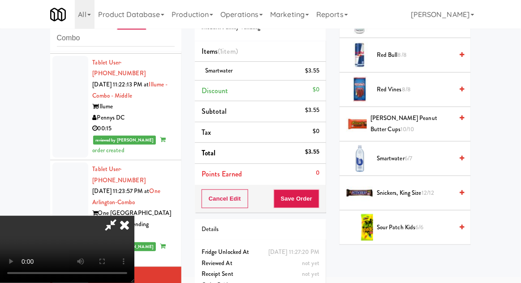
scroll to position [969, 0]
click at [413, 154] on span "Smartwater 6/7" at bounding box center [415, 159] width 76 height 11
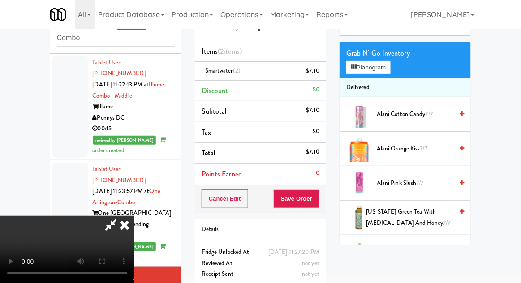
scroll to position [0, 0]
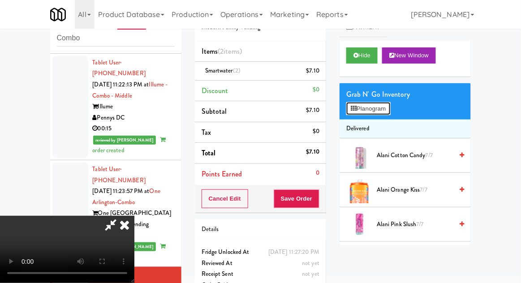
click at [387, 111] on button "Planogram" at bounding box center [368, 108] width 44 height 13
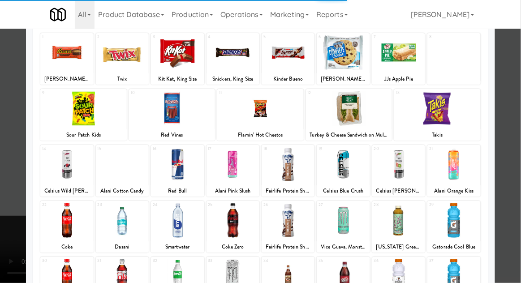
scroll to position [113, 0]
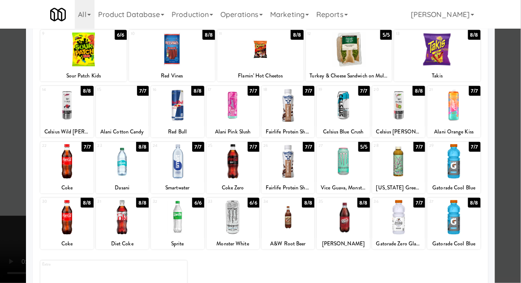
click at [469, 215] on div at bounding box center [453, 217] width 53 height 34
click at [513, 161] on div at bounding box center [260, 141] width 521 height 283
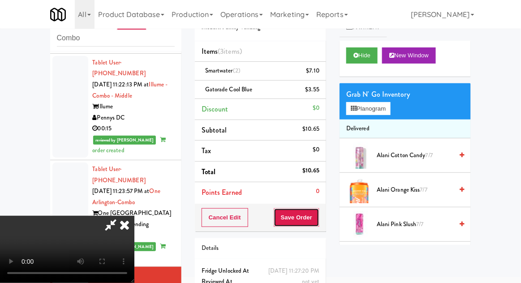
click at [315, 218] on button "Save Order" at bounding box center [297, 217] width 46 height 19
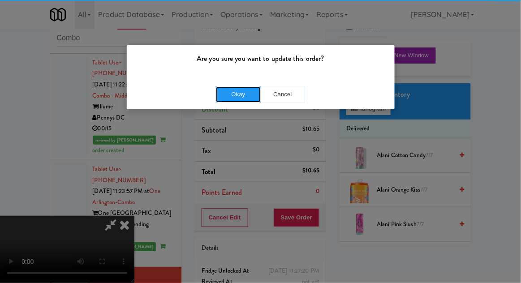
click at [247, 93] on button "Okay" at bounding box center [238, 94] width 45 height 16
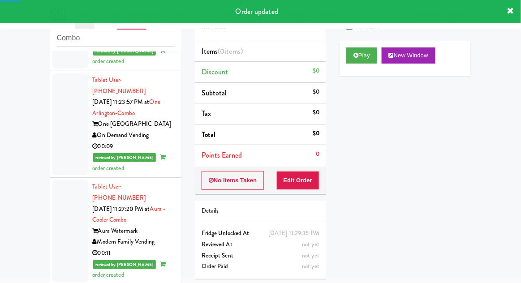
scroll to position [1564, 0]
click at [371, 61] on button "Play" at bounding box center [361, 55] width 31 height 16
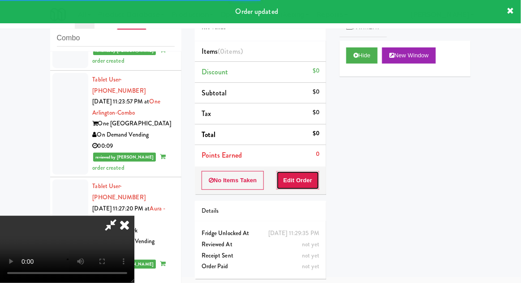
click at [298, 185] on button "Edit Order" at bounding box center [297, 180] width 43 height 19
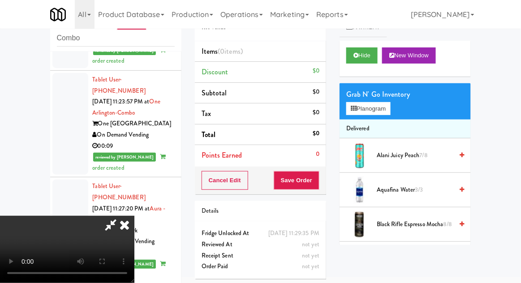
scroll to position [0, 0]
click at [384, 111] on button "Planogram" at bounding box center [368, 108] width 44 height 13
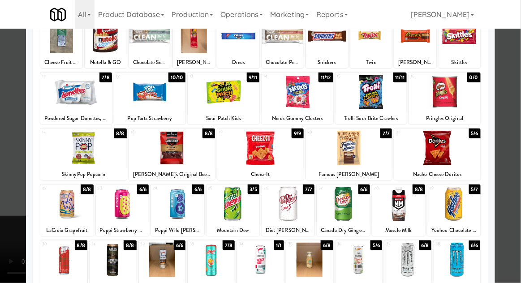
scroll to position [74, 0]
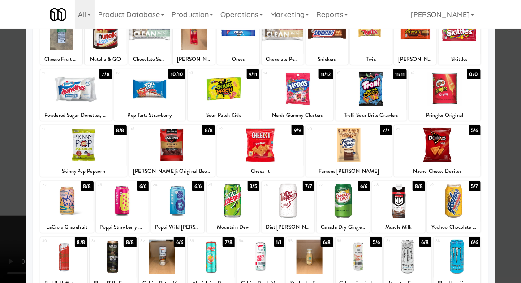
click at [168, 203] on div at bounding box center [177, 201] width 53 height 34
click at [512, 110] on div at bounding box center [260, 141] width 521 height 283
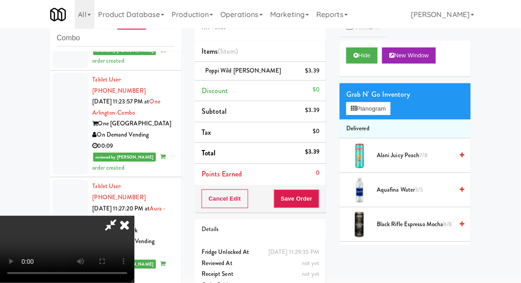
scroll to position [33, 0]
click at [385, 105] on button "Planogram" at bounding box center [368, 108] width 44 height 13
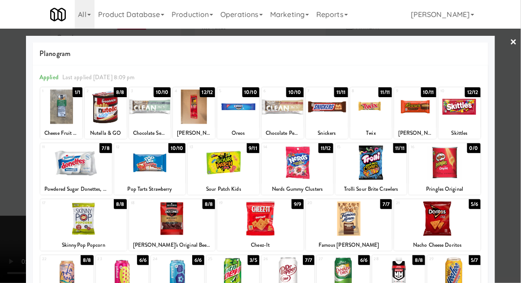
click at [252, 219] on div at bounding box center [260, 219] width 86 height 34
click at [516, 117] on div at bounding box center [260, 141] width 521 height 283
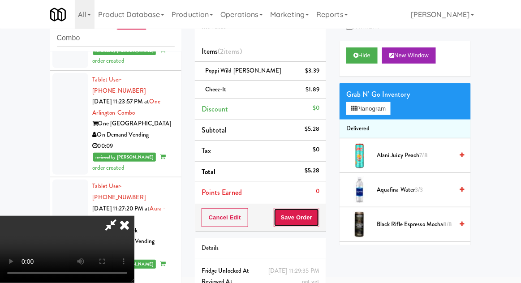
click at [316, 220] on button "Save Order" at bounding box center [297, 217] width 46 height 19
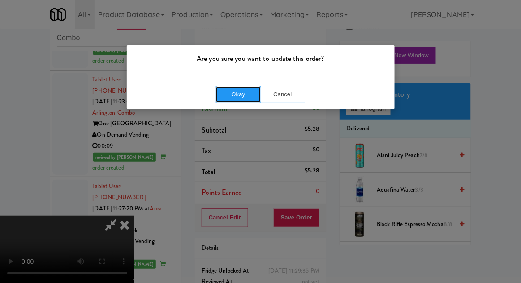
click at [234, 92] on button "Okay" at bounding box center [238, 94] width 45 height 16
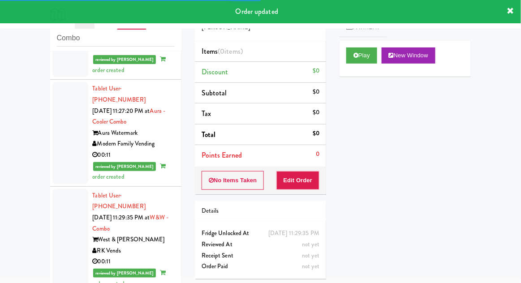
scroll to position [1662, 0]
click at [368, 58] on button "Play" at bounding box center [361, 55] width 31 height 16
click at [298, 177] on button "Edit Order" at bounding box center [297, 180] width 43 height 19
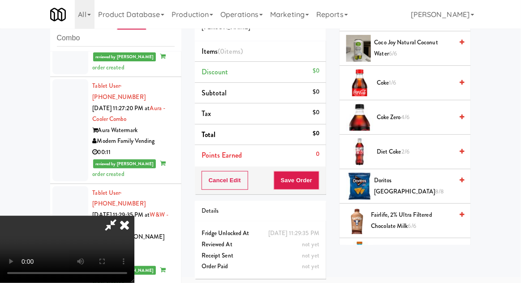
scroll to position [148, 0]
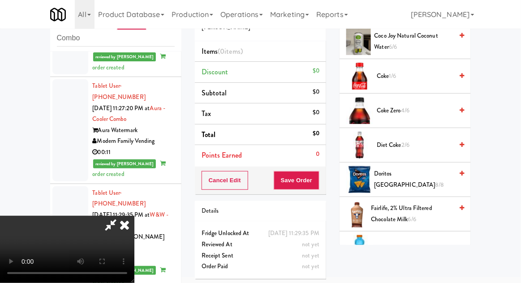
click at [414, 140] on span "Diet Coke 2/6" at bounding box center [415, 145] width 76 height 11
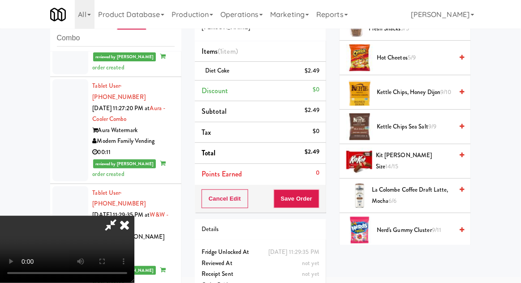
scroll to position [409, 0]
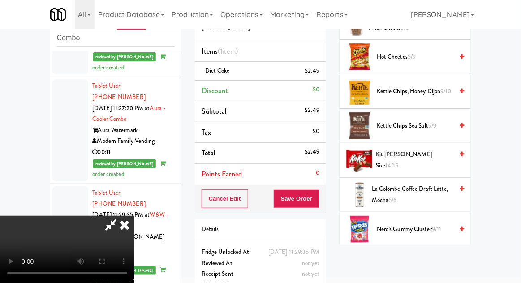
click at [417, 159] on span "Kit [PERSON_NAME] Size 14/15" at bounding box center [414, 160] width 77 height 22
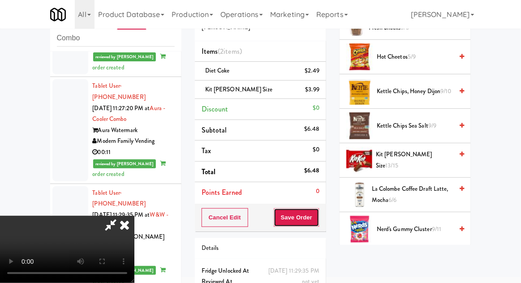
click at [318, 216] on button "Save Order" at bounding box center [297, 217] width 46 height 19
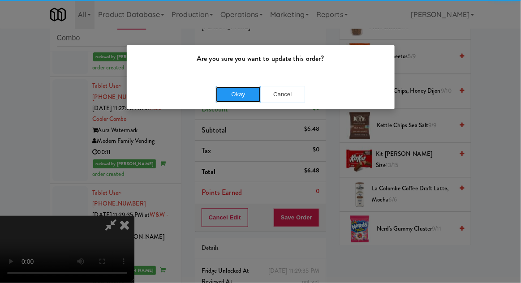
click at [219, 99] on button "Okay" at bounding box center [238, 94] width 45 height 16
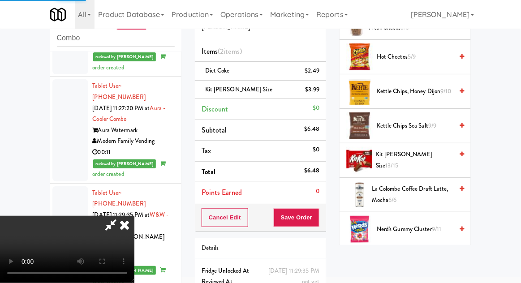
scroll to position [88, 0]
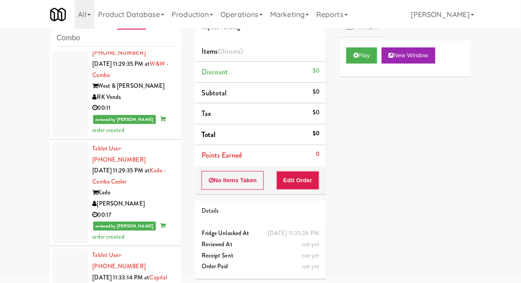
scroll to position [1835, 0]
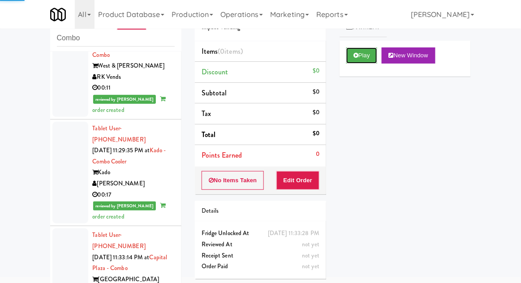
click at [363, 61] on button "Play" at bounding box center [361, 55] width 31 height 16
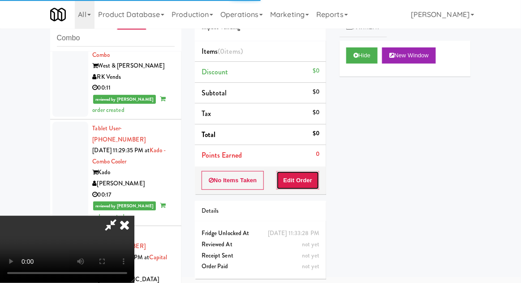
click at [292, 178] on button "Edit Order" at bounding box center [297, 180] width 43 height 19
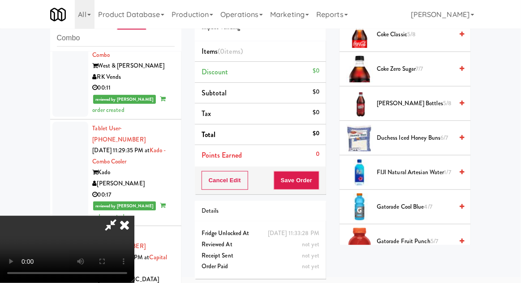
scroll to position [259, 0]
click at [438, 136] on span "Duchess Iced Honey Buns 6/7" at bounding box center [415, 138] width 76 height 11
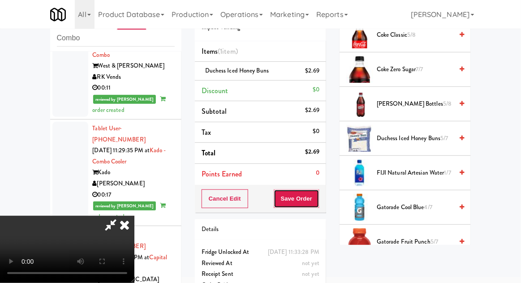
click at [319, 198] on button "Save Order" at bounding box center [297, 199] width 46 height 19
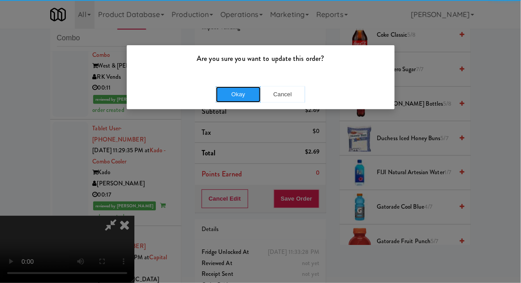
click at [217, 90] on button "Okay" at bounding box center [238, 94] width 45 height 16
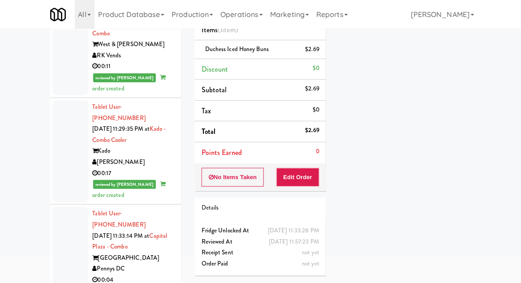
scroll to position [65, 0]
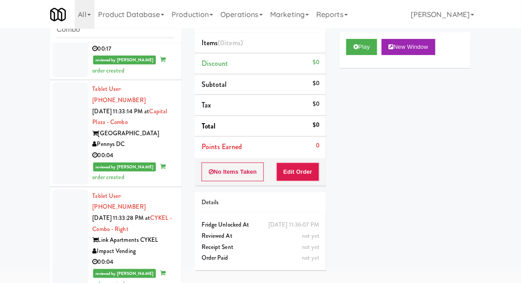
scroll to position [34, 0]
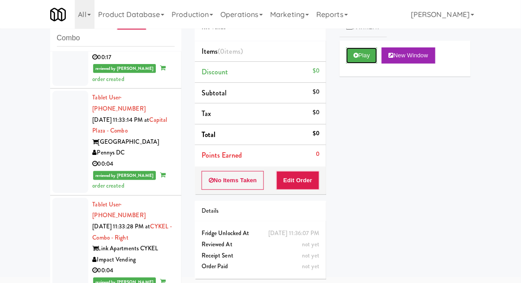
click at [358, 59] on button "Play" at bounding box center [361, 55] width 31 height 16
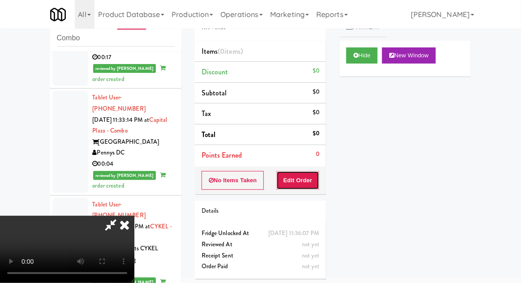
click at [293, 186] on button "Edit Order" at bounding box center [297, 180] width 43 height 19
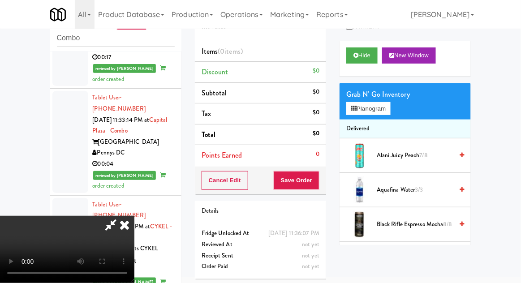
scroll to position [33, 0]
click at [519, 107] on div "inbox reviewed recent all unclear take inventory issue suspicious failed recent…" at bounding box center [260, 162] width 521 height 329
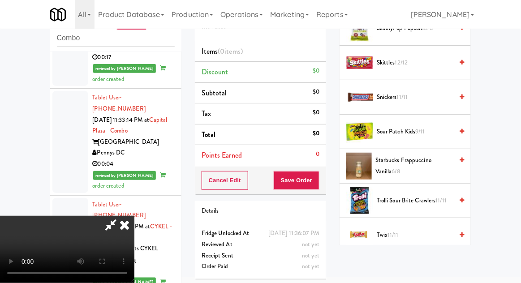
scroll to position [1409, 0]
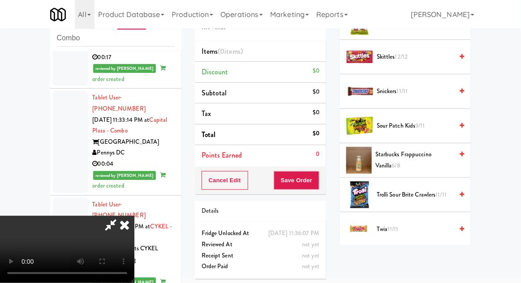
click at [427, 190] on span "Trolli Sour Brite Crawlers 11/11" at bounding box center [415, 195] width 76 height 11
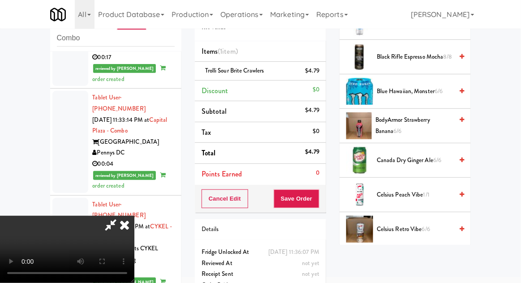
scroll to position [0, 0]
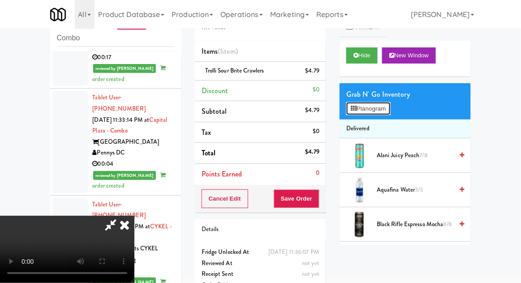
click at [382, 109] on button "Planogram" at bounding box center [368, 108] width 44 height 13
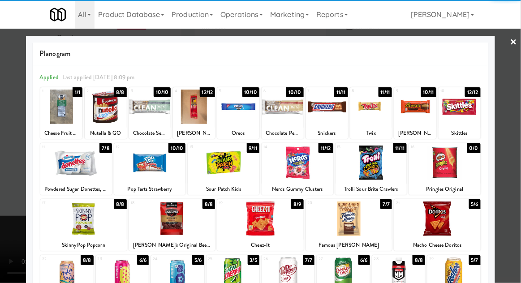
scroll to position [169, 0]
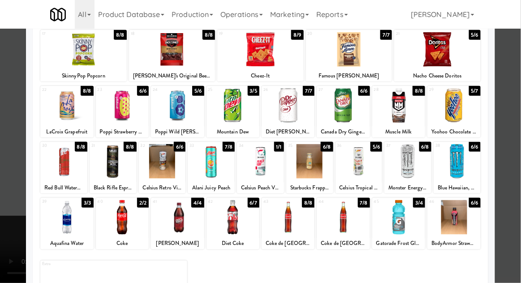
click at [463, 220] on div at bounding box center [453, 217] width 53 height 34
click at [509, 198] on div at bounding box center [260, 141] width 521 height 283
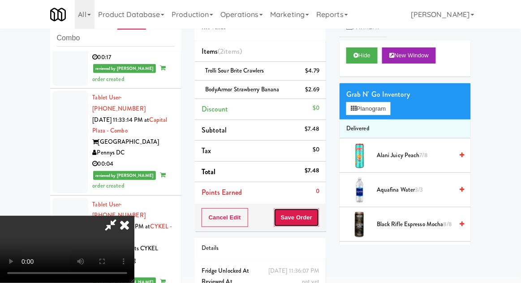
click at [318, 222] on button "Save Order" at bounding box center [297, 217] width 46 height 19
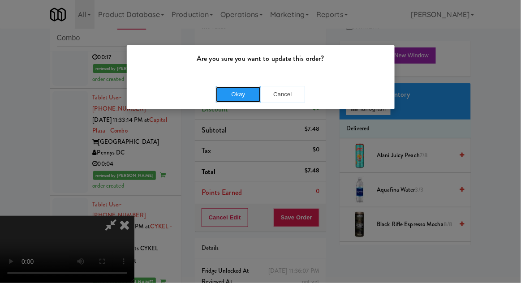
click at [241, 93] on button "Okay" at bounding box center [238, 94] width 45 height 16
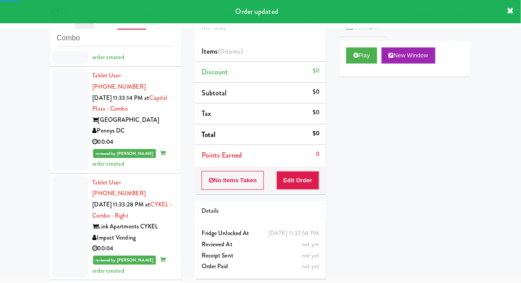
scroll to position [1994, 0]
click at [359, 61] on button "Play" at bounding box center [361, 55] width 31 height 16
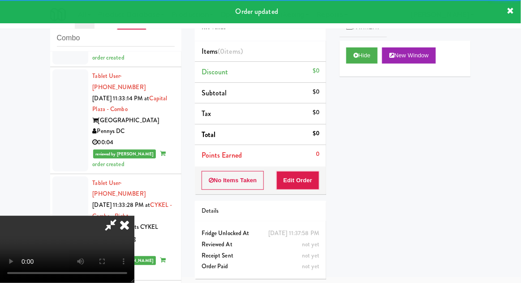
click at [308, 161] on li "Points Earned 0" at bounding box center [260, 155] width 131 height 21
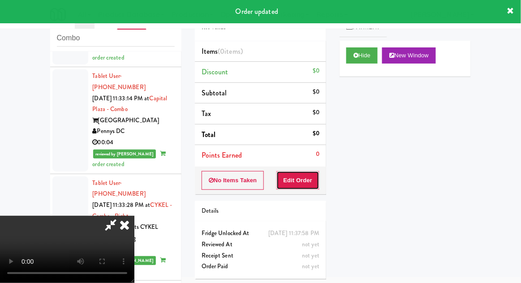
click at [312, 187] on button "Edit Order" at bounding box center [297, 180] width 43 height 19
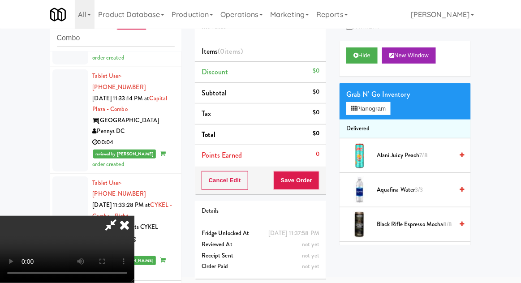
scroll to position [33, 0]
click at [375, 58] on button "Hide" at bounding box center [361, 55] width 31 height 16
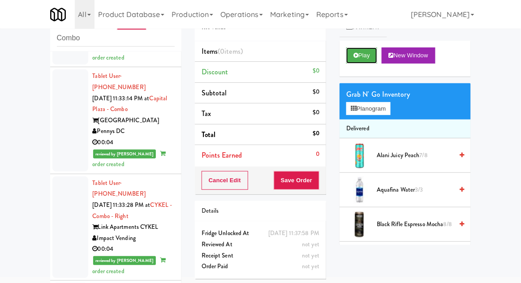
click at [373, 60] on button "Play" at bounding box center [361, 55] width 31 height 16
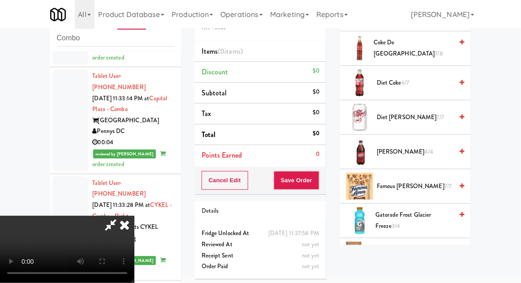
scroll to position [623, 0]
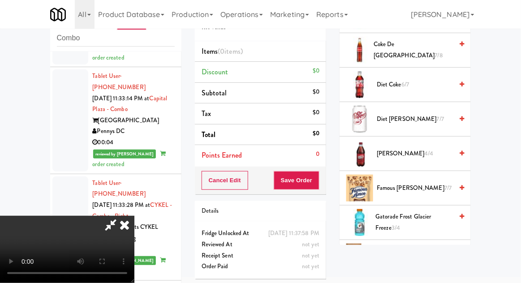
click at [437, 116] on span "7/7" at bounding box center [440, 119] width 7 height 9
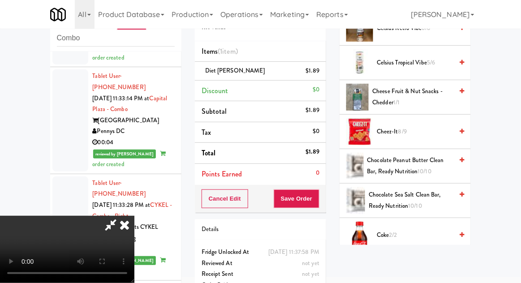
scroll to position [371, 0]
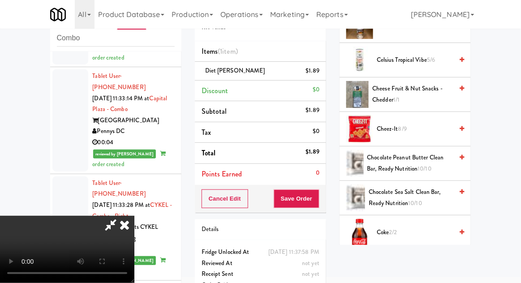
click at [404, 131] on span "8/9" at bounding box center [402, 129] width 9 height 9
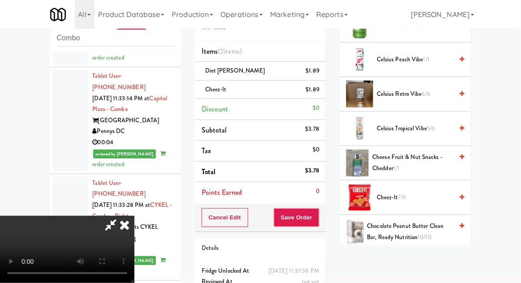
scroll to position [33, 0]
click at [316, 222] on button "Save Order" at bounding box center [297, 217] width 46 height 19
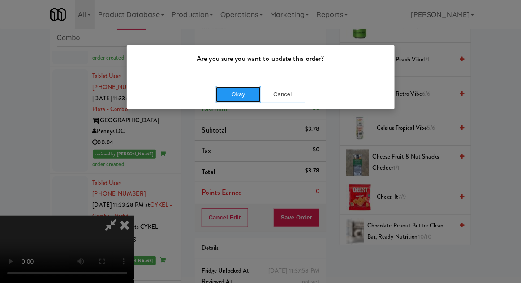
click at [237, 100] on button "Okay" at bounding box center [238, 94] width 45 height 16
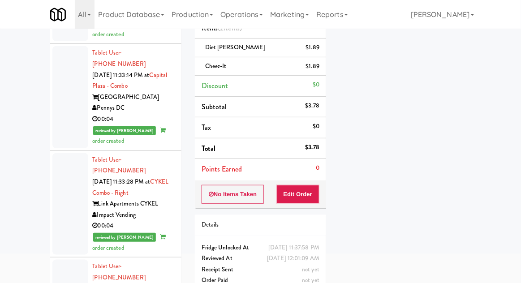
scroll to position [78, 0]
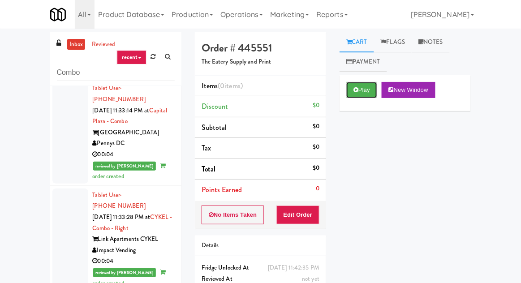
click at [366, 93] on button "Play" at bounding box center [361, 90] width 31 height 16
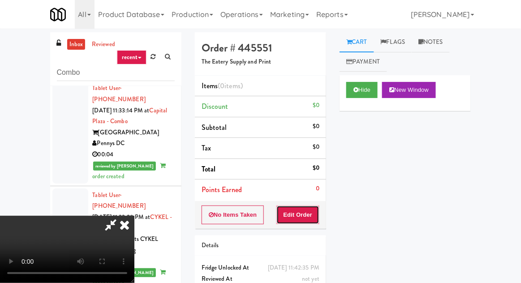
click at [307, 218] on button "Edit Order" at bounding box center [297, 215] width 43 height 19
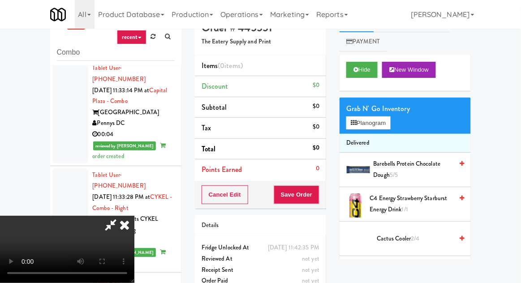
scroll to position [34, 0]
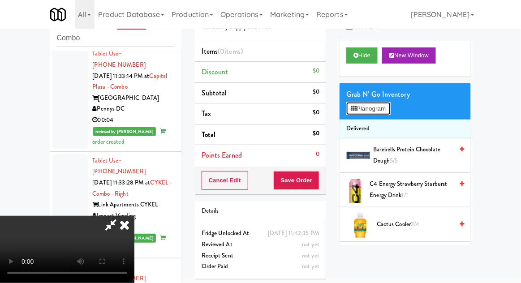
click at [383, 110] on button "Planogram" at bounding box center [368, 108] width 44 height 13
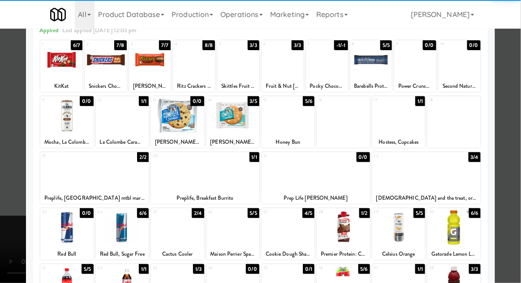
scroll to position [48, 0]
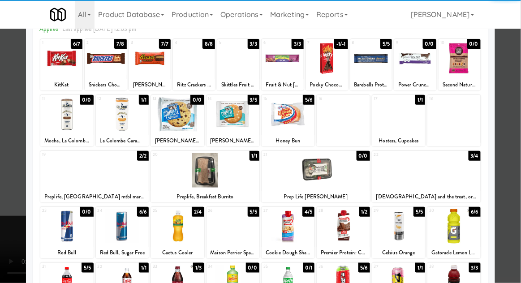
click at [131, 228] on div at bounding box center [122, 226] width 53 height 34
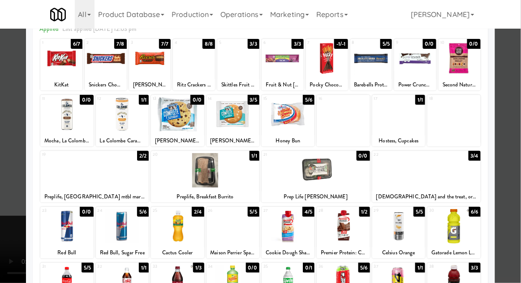
click at [129, 228] on div at bounding box center [122, 226] width 53 height 34
click at [510, 97] on div at bounding box center [260, 141] width 521 height 283
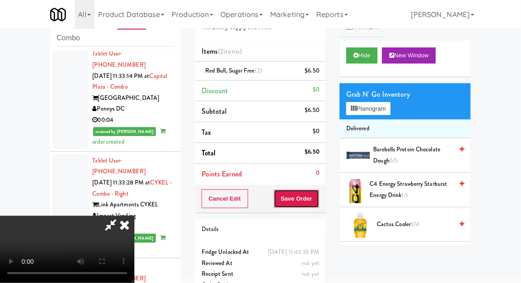
click at [318, 199] on button "Save Order" at bounding box center [297, 199] width 46 height 19
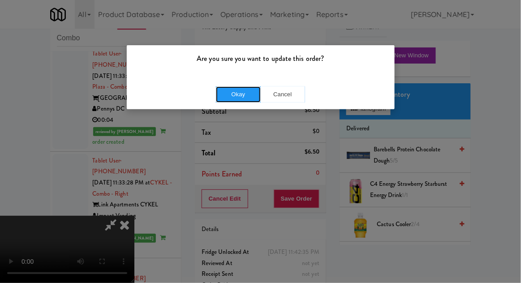
click at [227, 94] on button "Okay" at bounding box center [238, 94] width 45 height 16
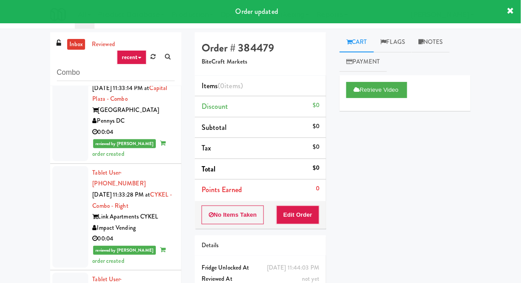
scroll to position [34, 0]
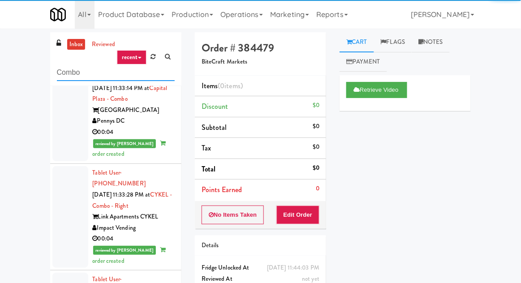
click at [73, 72] on input "Combo" at bounding box center [116, 73] width 118 height 17
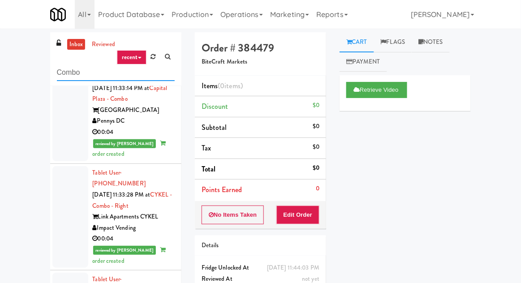
click at [66, 73] on input "Combo" at bounding box center [116, 73] width 118 height 17
click at [21, 87] on div "inbox reviewed recent all unclear take inventory issue suspicious failed recent…" at bounding box center [260, 196] width 521 height 329
